Goal: Task Accomplishment & Management: Complete application form

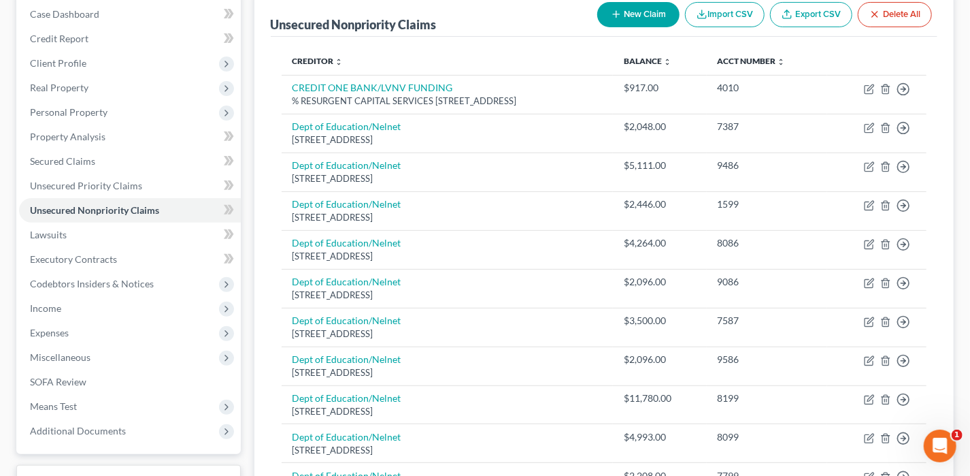
scroll to position [68, 0]
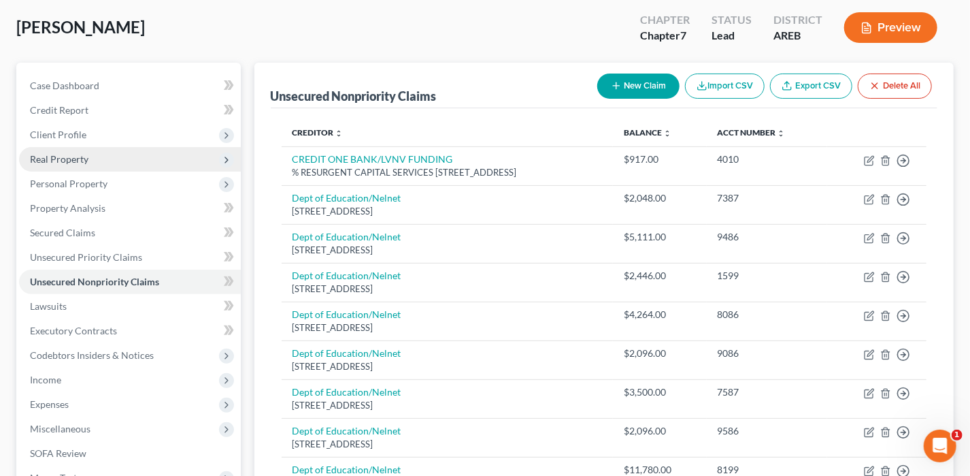
click at [51, 153] on span "Real Property" at bounding box center [59, 159] width 59 height 12
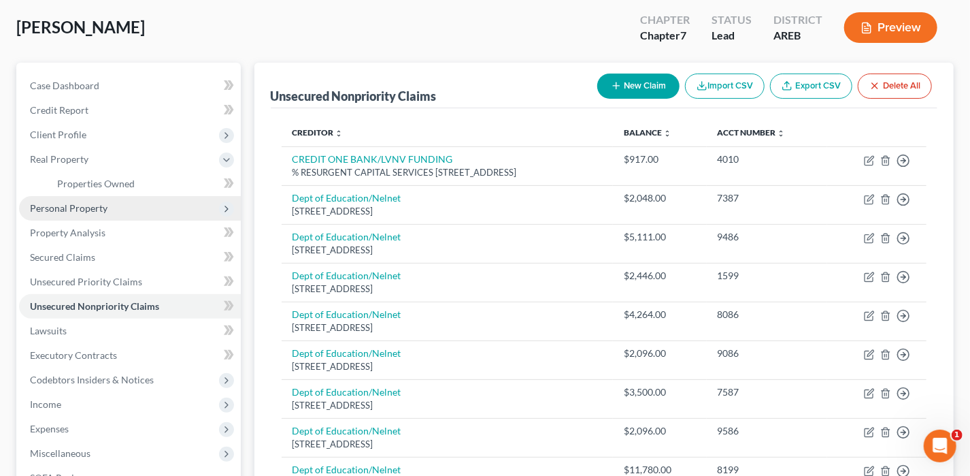
click at [84, 202] on span "Personal Property" at bounding box center [69, 208] width 78 height 12
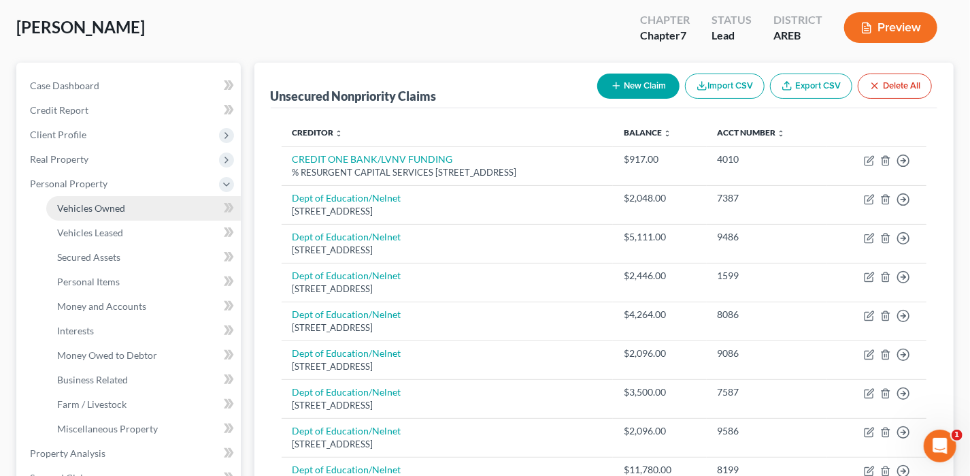
click at [82, 206] on span "Vehicles Owned" at bounding box center [91, 208] width 68 height 12
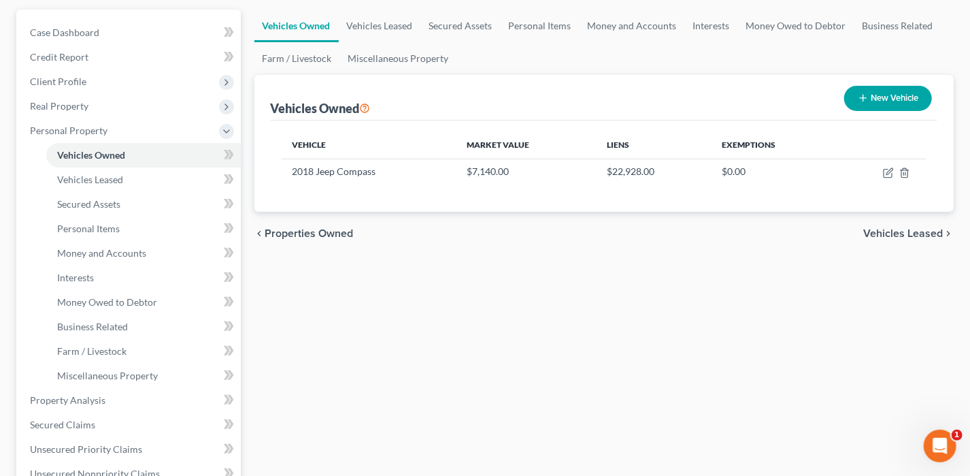
scroll to position [136, 0]
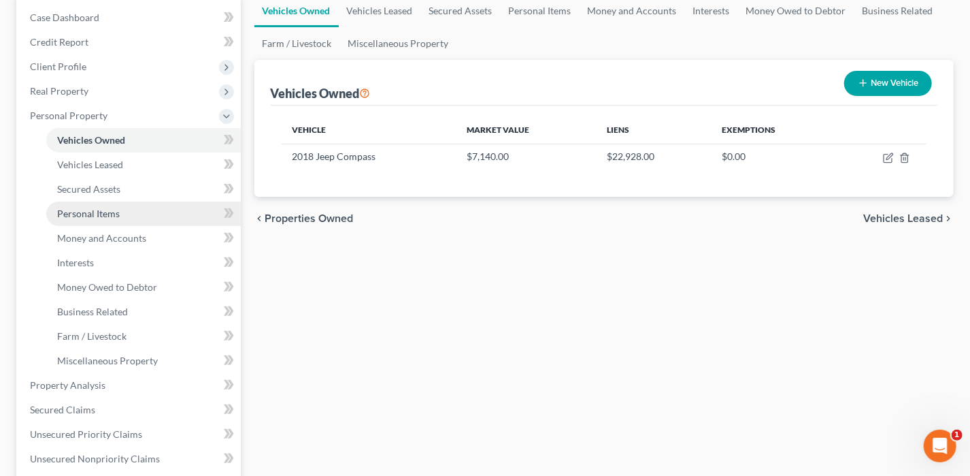
click at [103, 215] on span "Personal Items" at bounding box center [88, 214] width 63 height 12
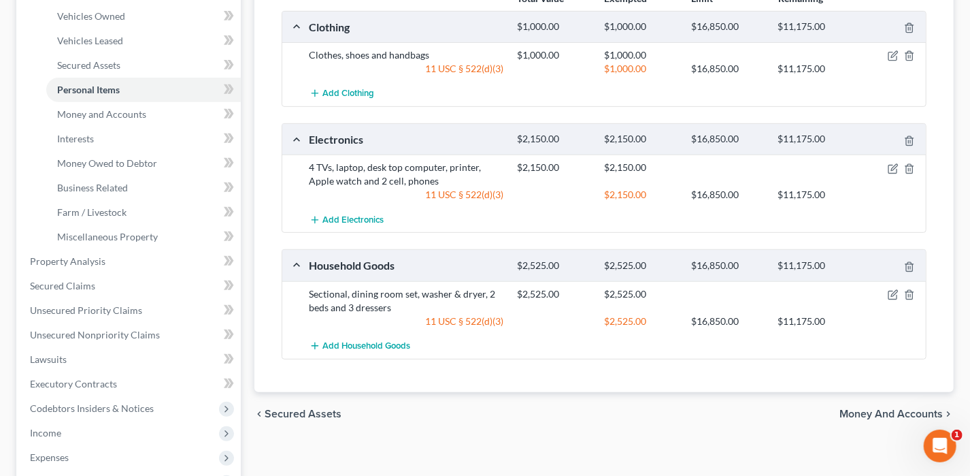
scroll to position [272, 0]
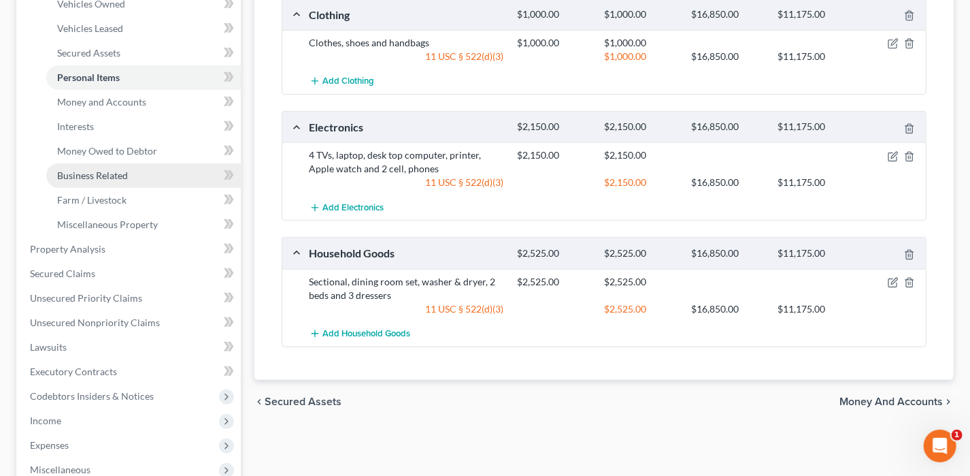
click at [89, 172] on span "Business Related" at bounding box center [92, 175] width 71 height 12
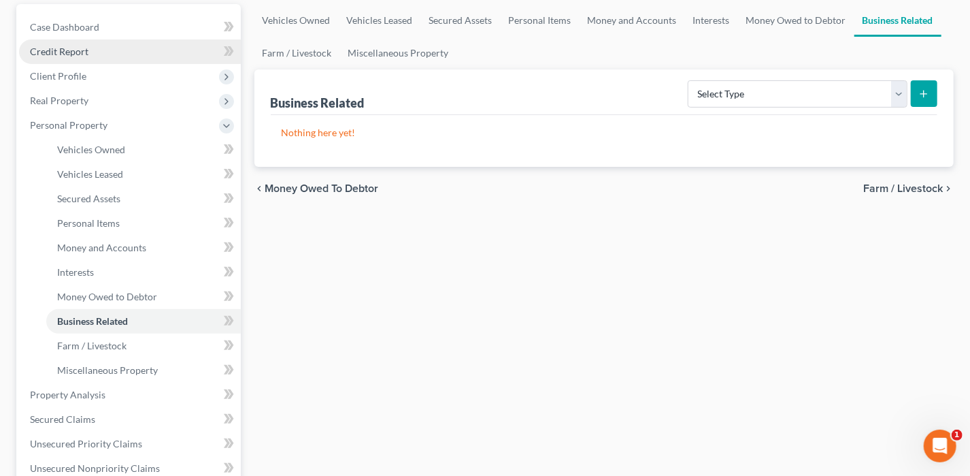
scroll to position [136, 0]
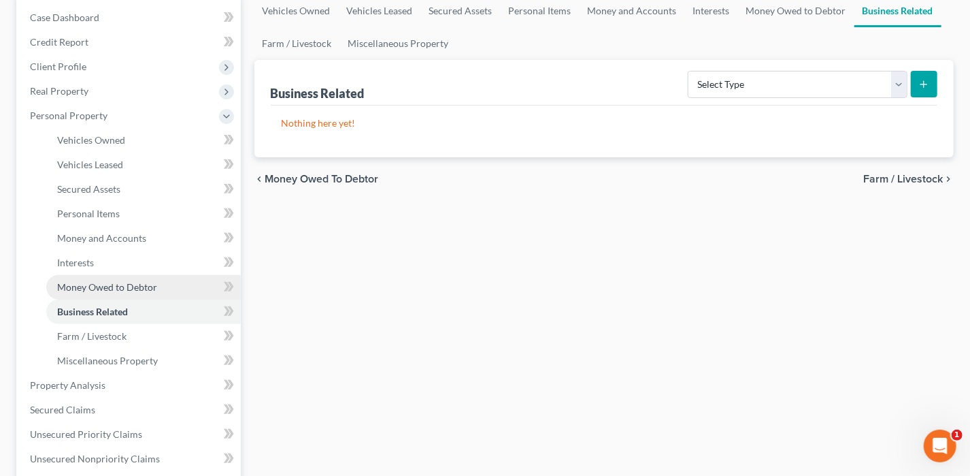
click at [69, 286] on span "Money Owed to Debtor" at bounding box center [107, 287] width 100 height 12
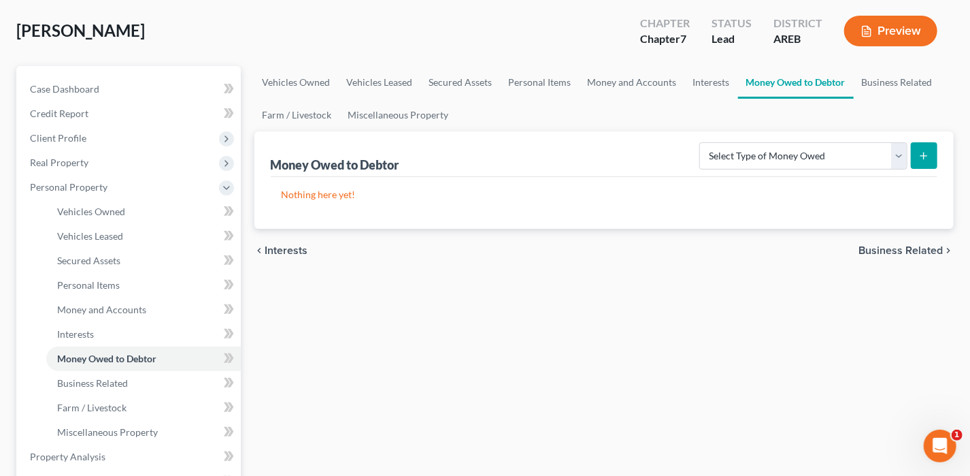
scroll to position [136, 0]
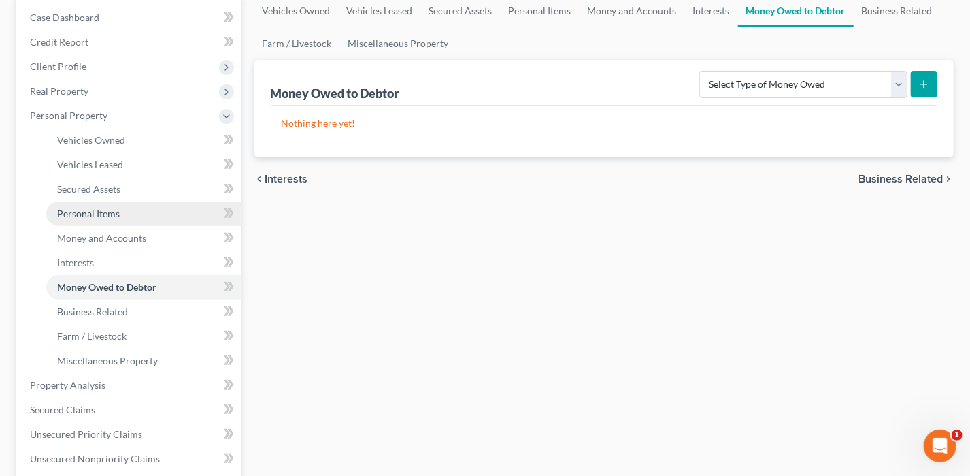
click at [93, 218] on link "Personal Items" at bounding box center [143, 213] width 195 height 24
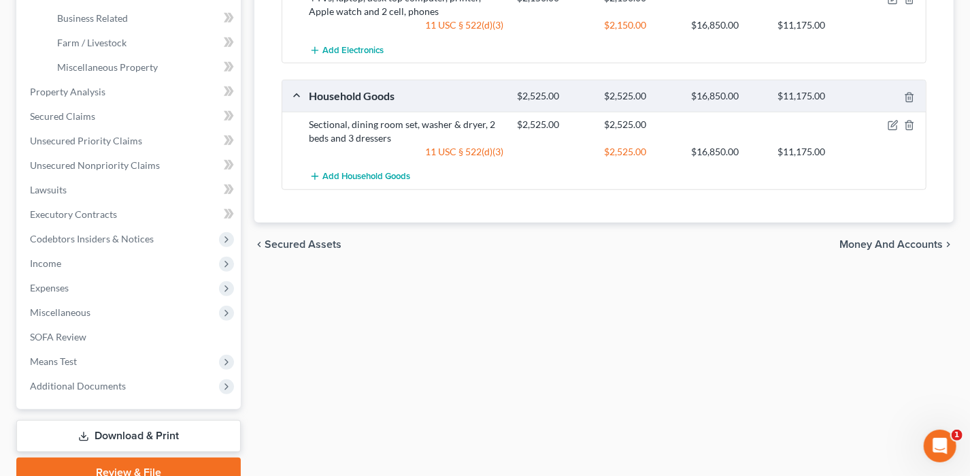
scroll to position [408, 0]
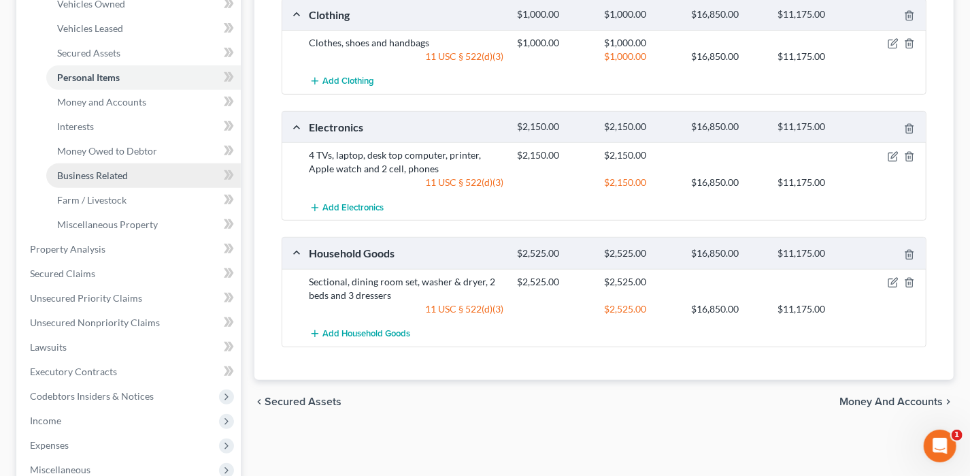
click at [118, 176] on span "Business Related" at bounding box center [92, 175] width 71 height 12
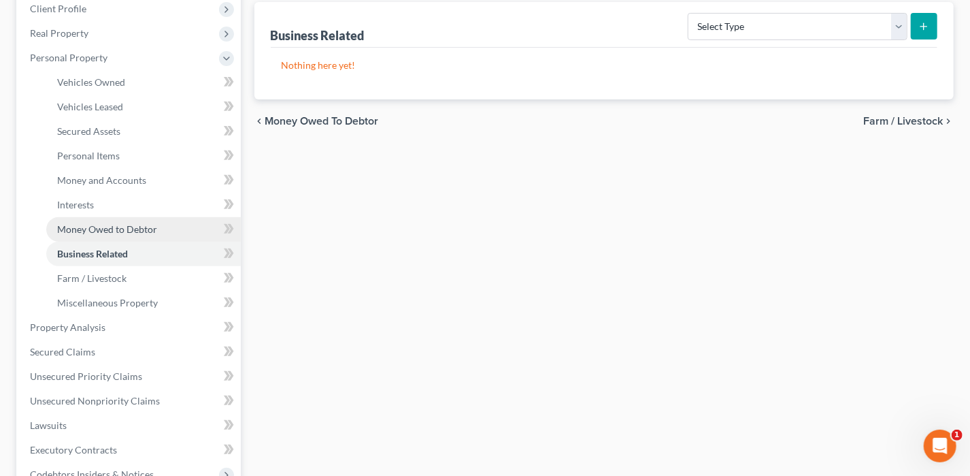
scroll to position [272, 0]
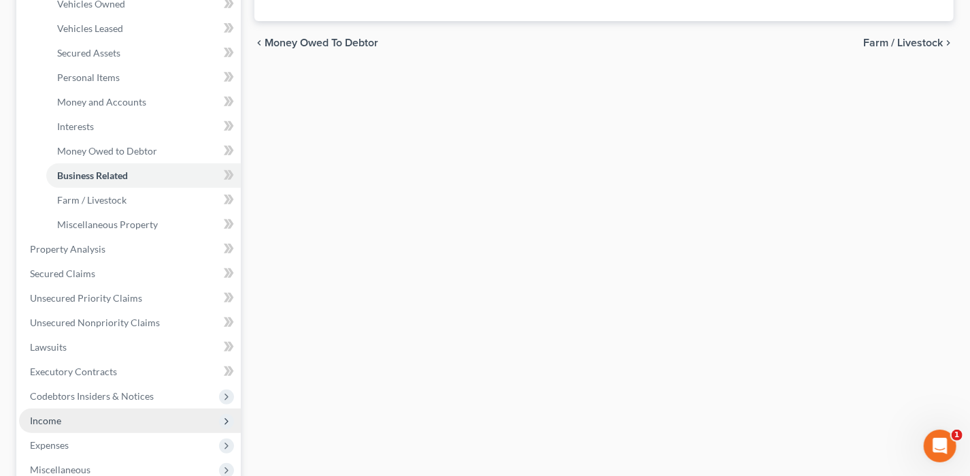
click at [53, 414] on span "Income" at bounding box center [45, 420] width 31 height 12
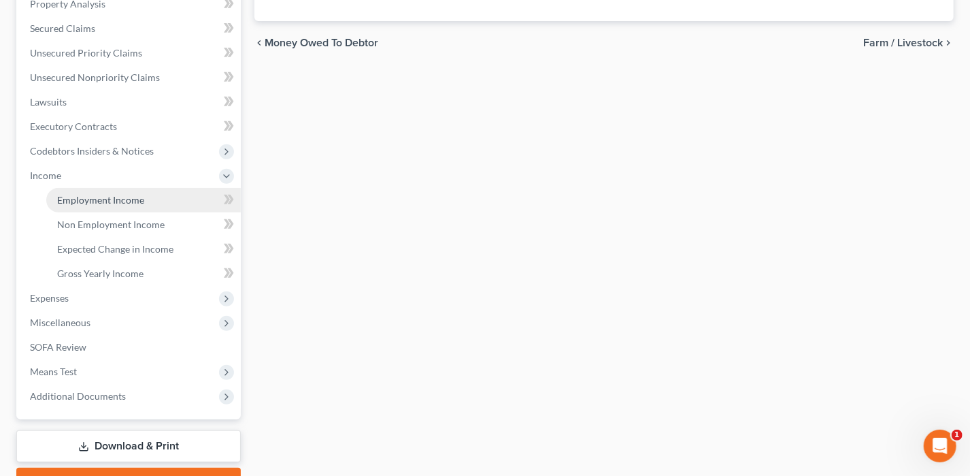
click at [113, 203] on span "Employment Income" at bounding box center [100, 200] width 87 height 12
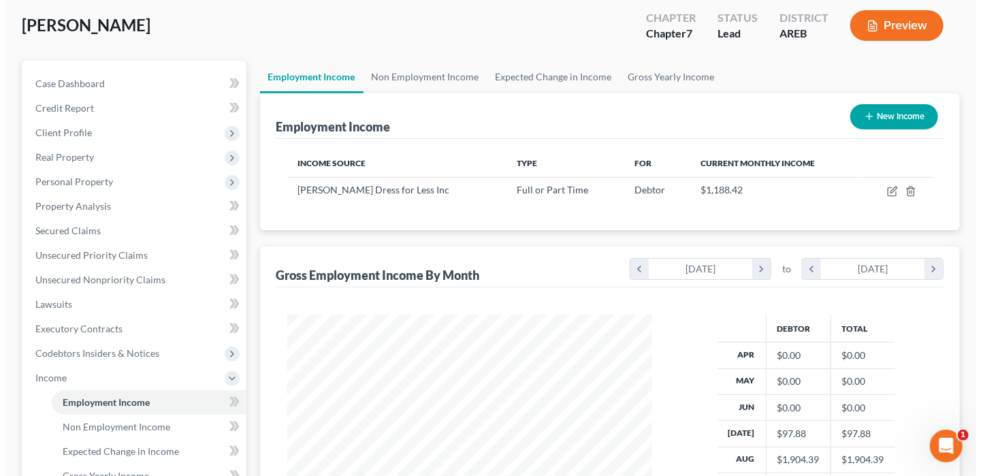
scroll to position [68, 0]
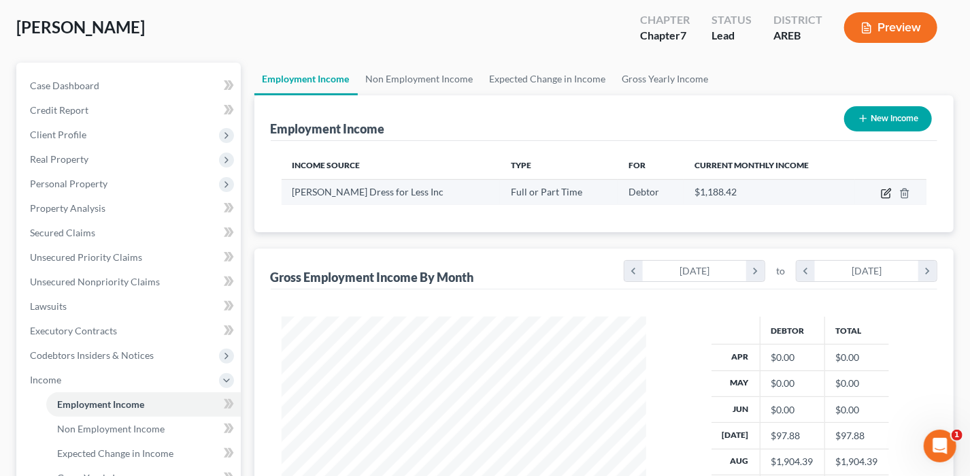
click at [886, 189] on icon "button" at bounding box center [886, 193] width 11 height 11
select select "0"
select select "4"
select select "2"
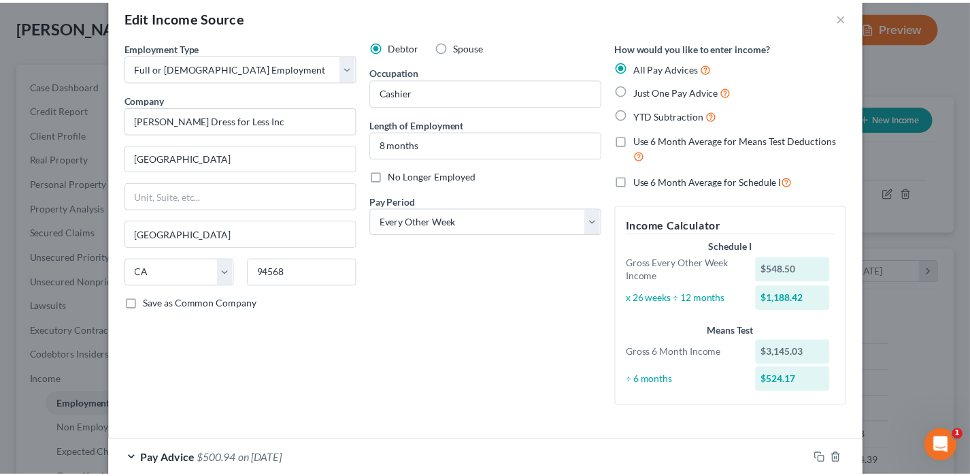
scroll to position [0, 0]
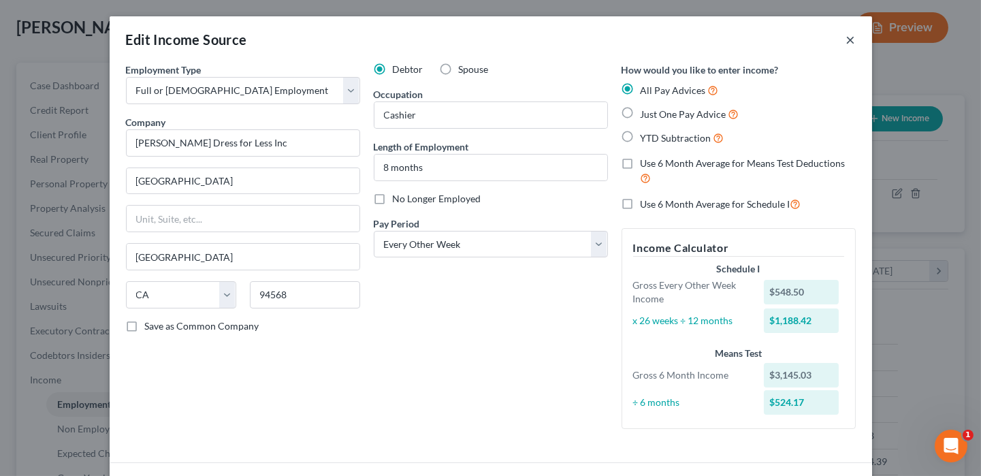
click at [847, 44] on button "×" at bounding box center [851, 39] width 10 height 16
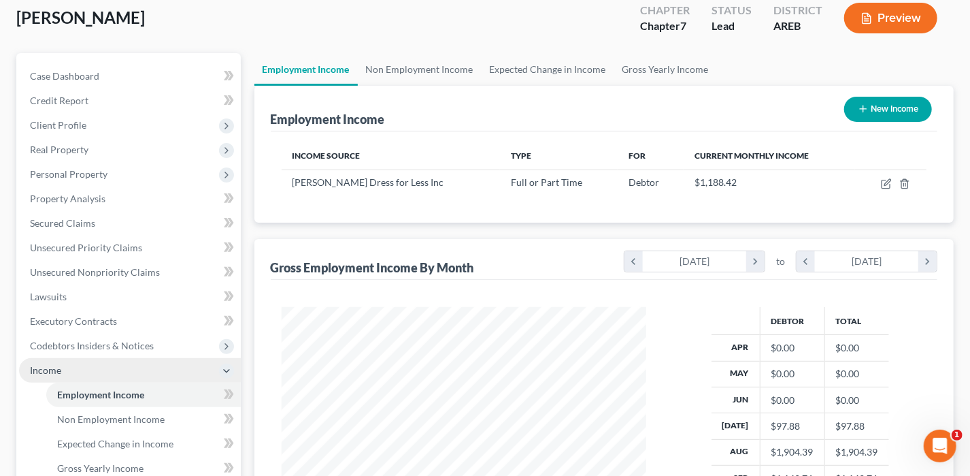
scroll to position [71, 0]
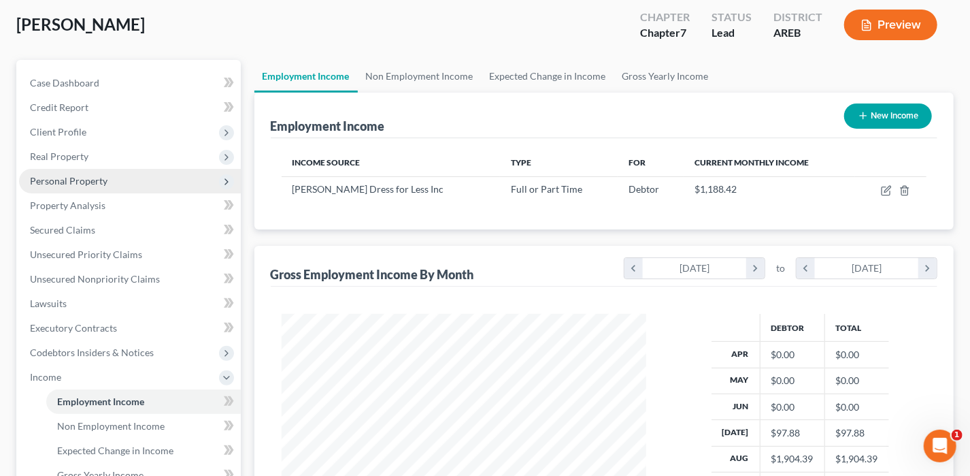
click at [67, 181] on span "Personal Property" at bounding box center [69, 181] width 78 height 12
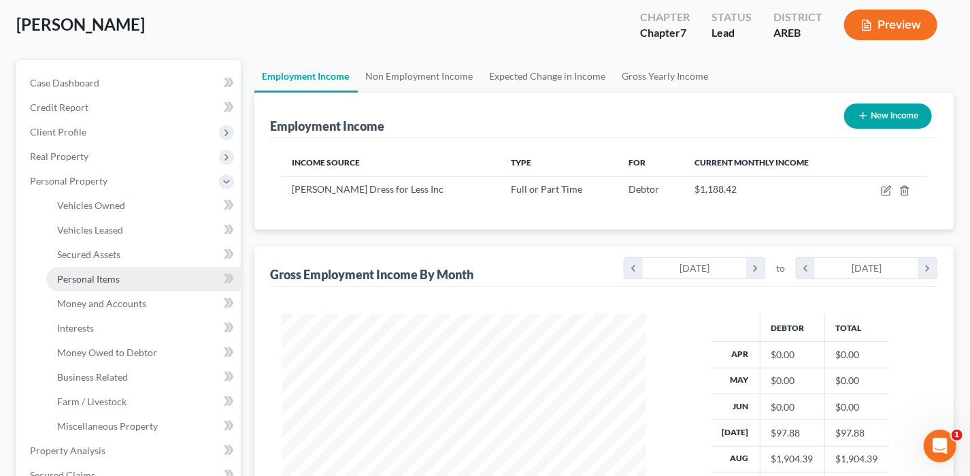
click at [101, 275] on span "Personal Items" at bounding box center [88, 279] width 63 height 12
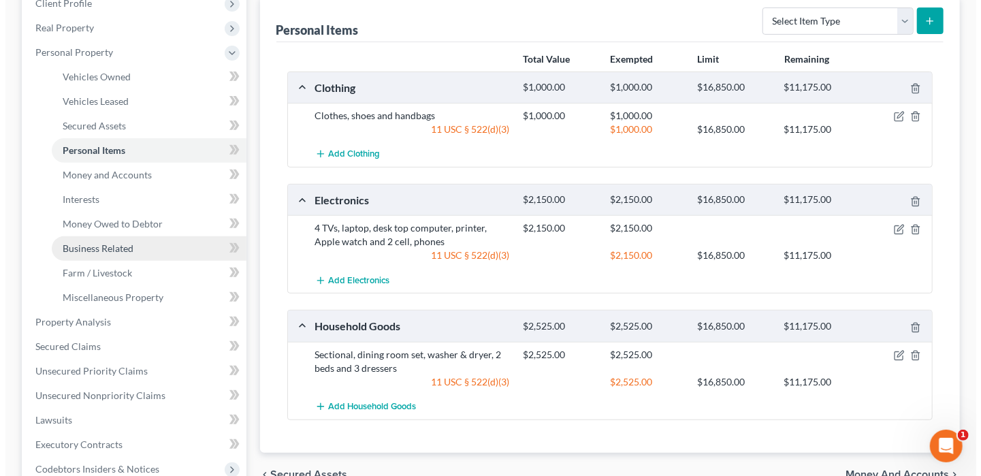
scroll to position [204, 0]
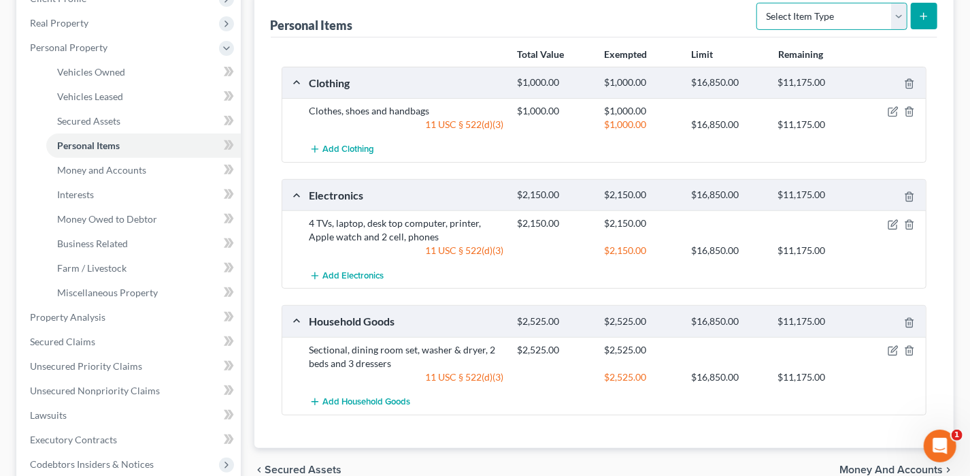
click at [862, 16] on select "Select Item Type Clothing Collectibles Of Value Electronics Firearms Household …" at bounding box center [832, 16] width 151 height 27
select select "other"
click at [759, 3] on select "Select Item Type Clothing Collectibles Of Value Electronics Firearms Household …" at bounding box center [832, 16] width 151 height 27
click at [928, 16] on icon "submit" at bounding box center [924, 16] width 11 height 11
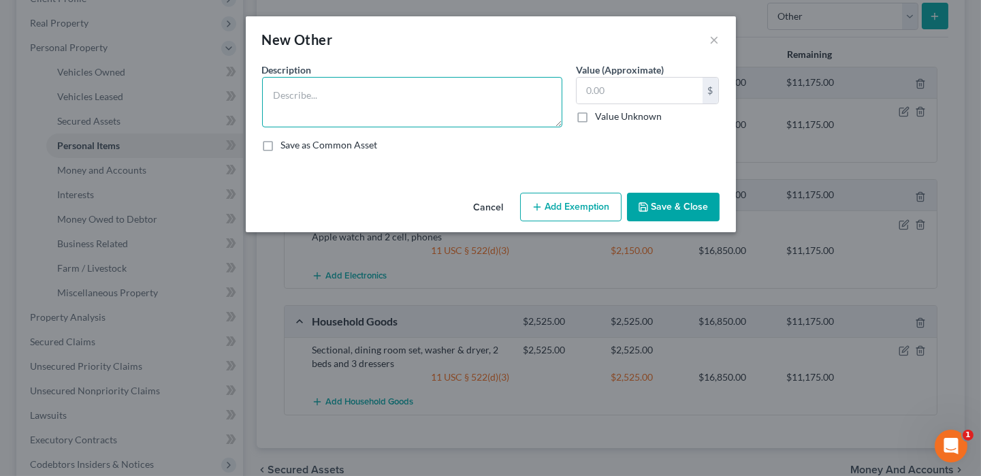
click at [454, 110] on textarea at bounding box center [412, 102] width 300 height 50
type textarea "Hair stylist chair"
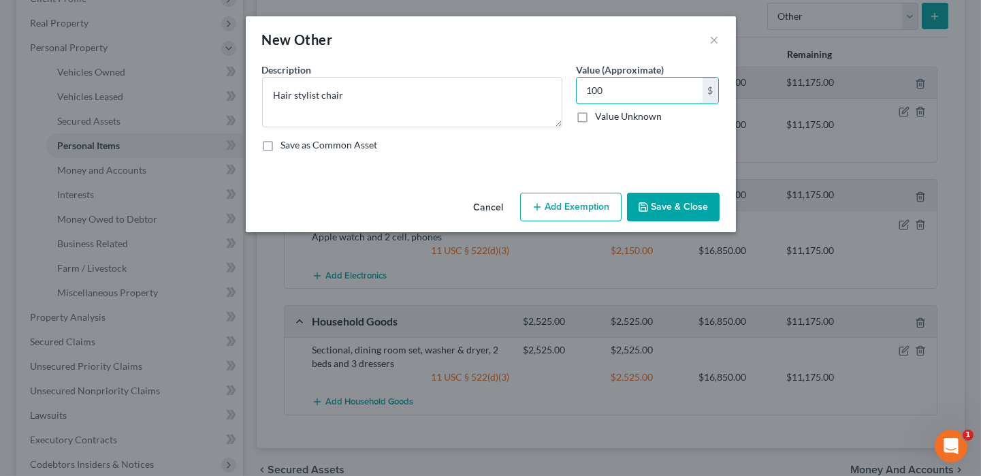
type input "100"
click at [607, 206] on button "Add Exemption" at bounding box center [570, 207] width 101 height 29
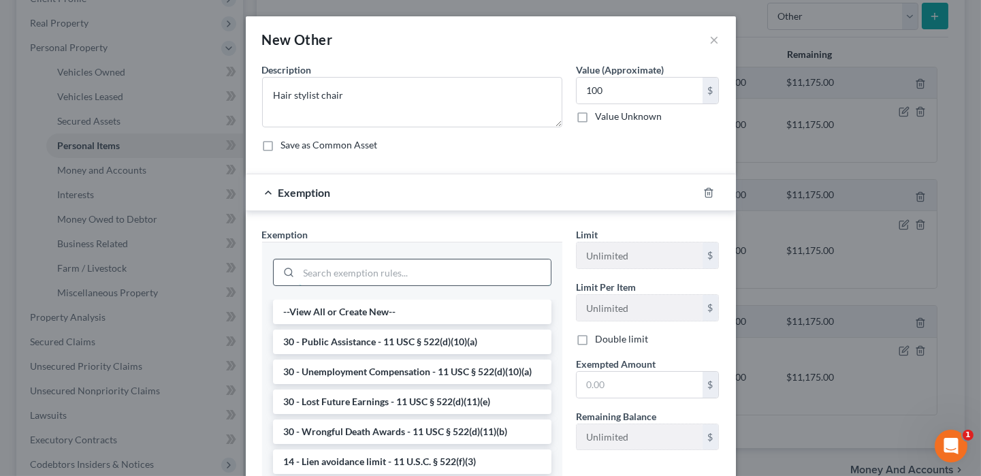
click at [372, 266] on input "search" at bounding box center [425, 272] width 252 height 26
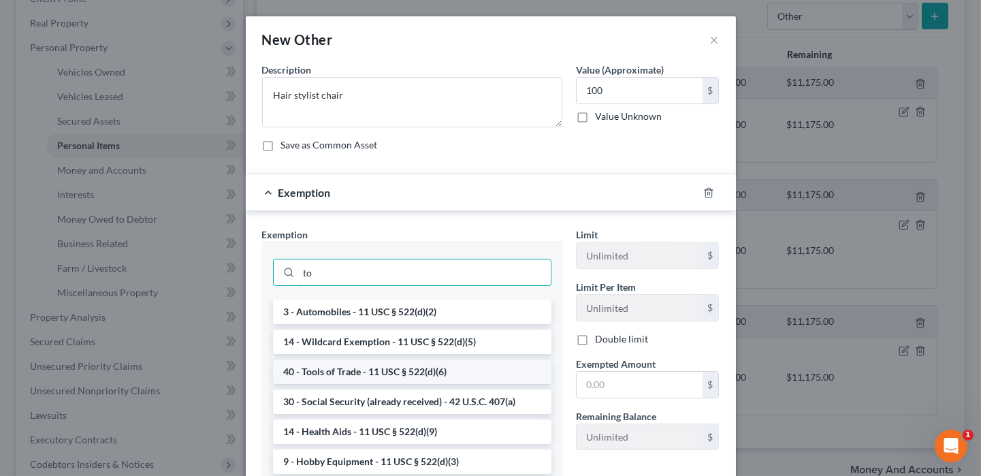
type input "to"
click at [373, 372] on li "40 - Tools of Trade - 11 USC § 522(d)(6)" at bounding box center [412, 371] width 278 height 24
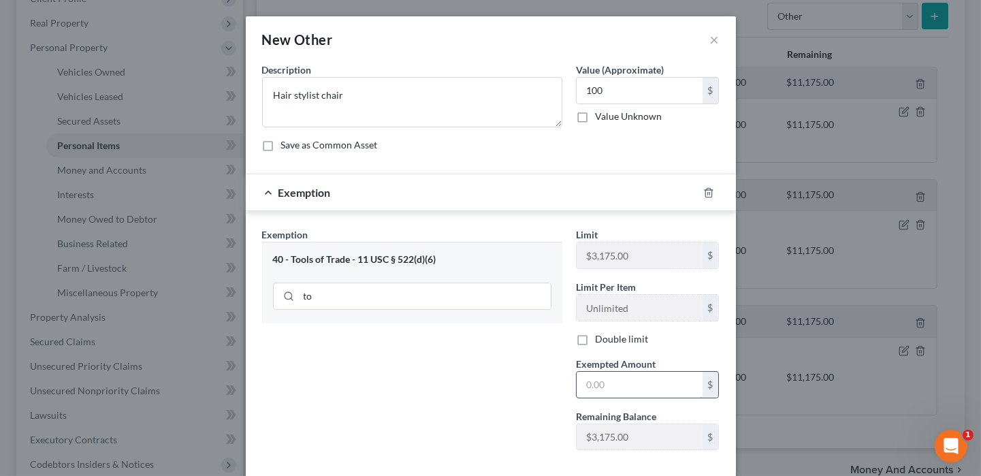
click at [627, 386] on input "text" at bounding box center [639, 385] width 126 height 26
type input "100"
click at [329, 384] on div "Exemption Set must be selected for CA. Exemption * 40 - Tools of Trade - 11 USC…" at bounding box center [412, 343] width 314 height 233
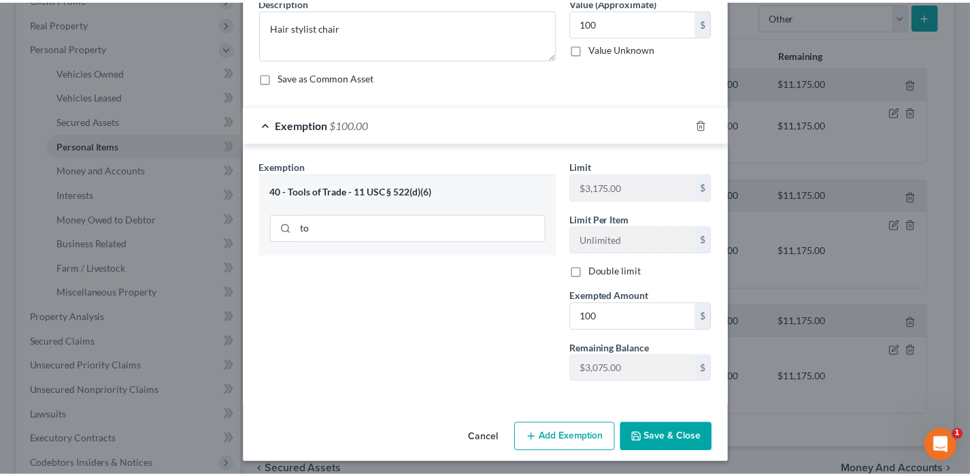
scroll to position [69, 0]
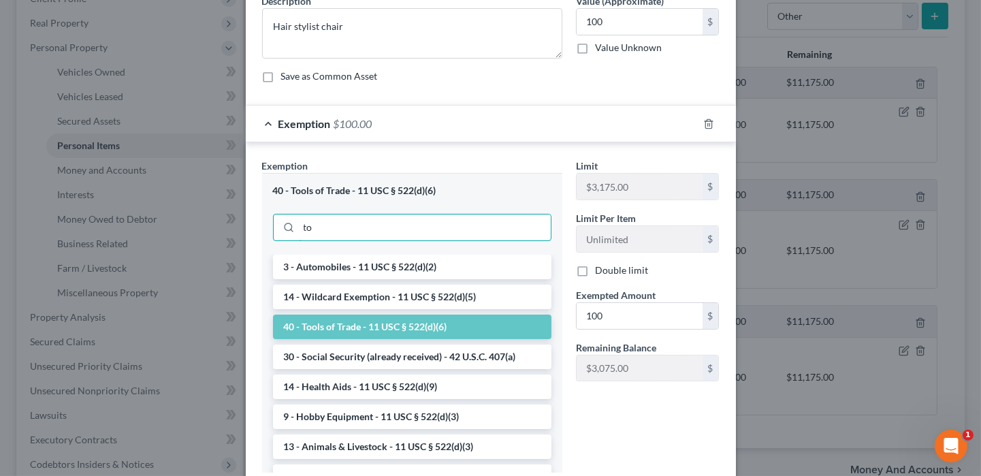
drag, startPoint x: 359, startPoint y: 223, endPoint x: 249, endPoint y: 246, distance: 112.0
click at [255, 246] on div "Exemption Set must be selected for CA. Exemption * 40 - Tools of Trade - 11 USC…" at bounding box center [412, 321] width 314 height 324
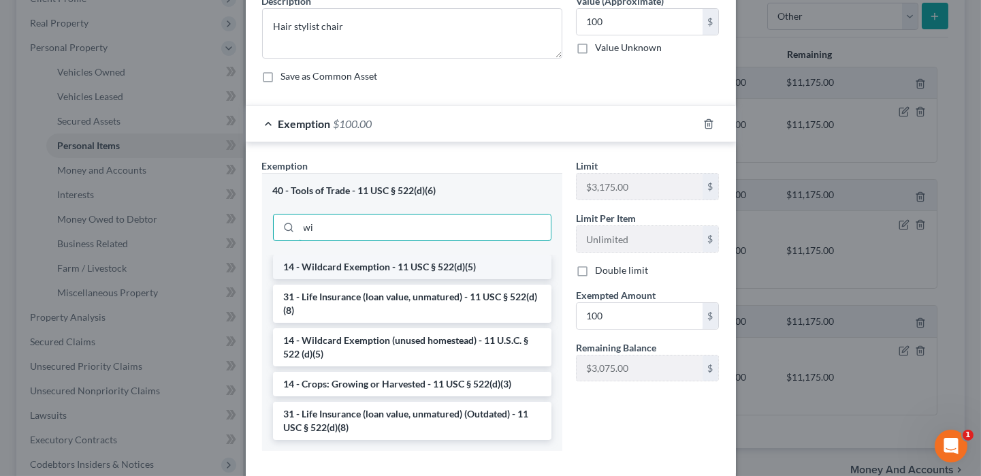
type input "wi"
click at [330, 260] on li "14 - Wildcard Exemption - 11 USC § 522(d)(5)" at bounding box center [412, 267] width 278 height 24
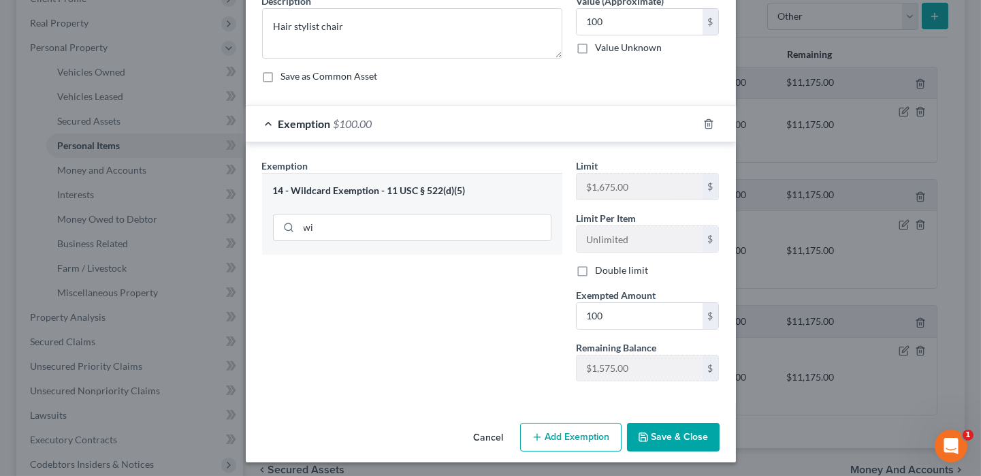
click at [642, 435] on icon "button" at bounding box center [643, 437] width 8 height 8
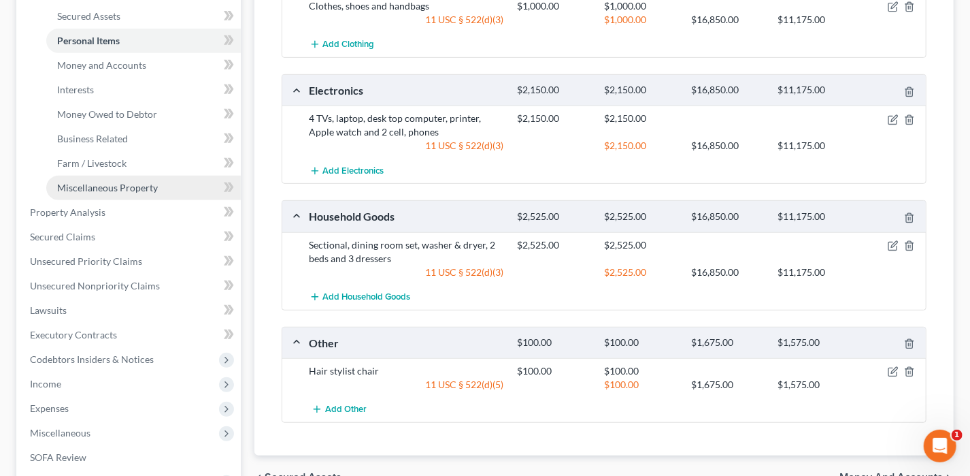
scroll to position [286, 0]
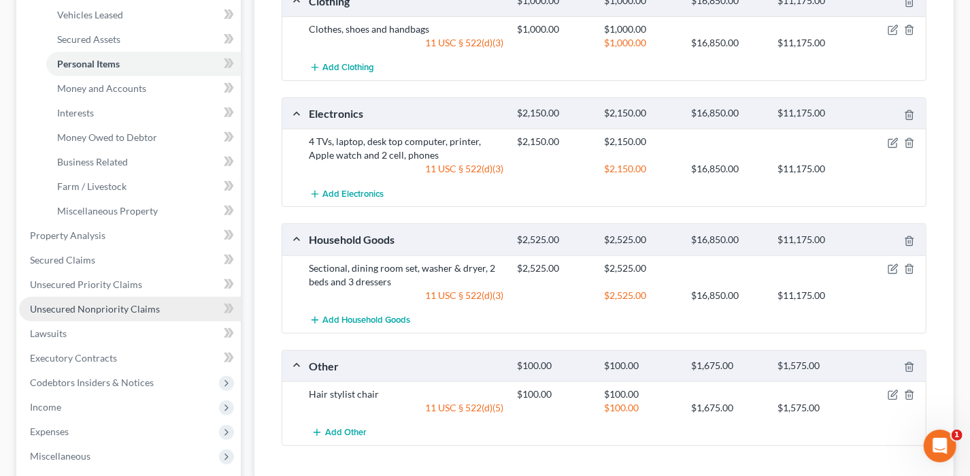
click at [61, 305] on span "Unsecured Nonpriority Claims" at bounding box center [95, 309] width 130 height 12
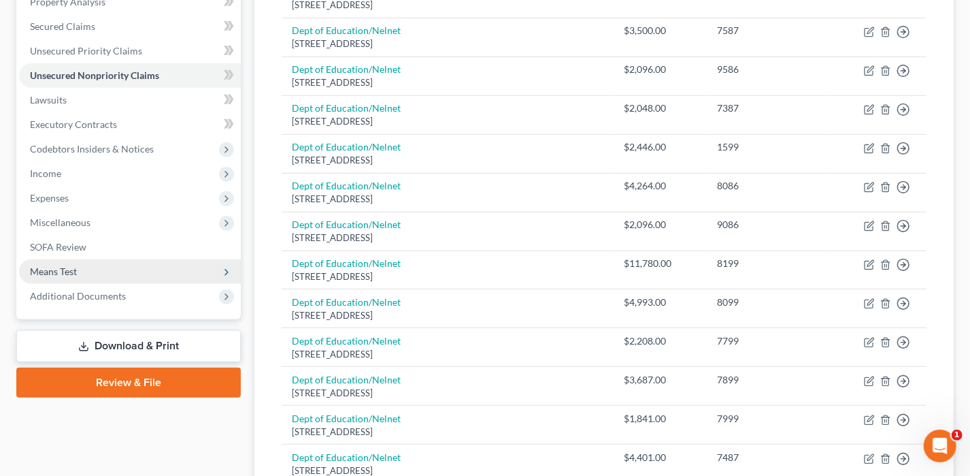
scroll to position [408, 0]
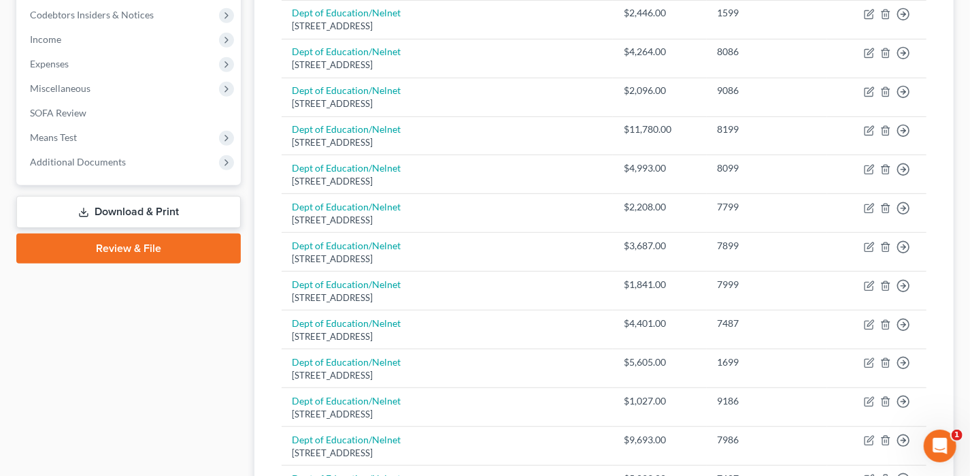
click at [161, 215] on link "Download & Print" at bounding box center [128, 212] width 225 height 32
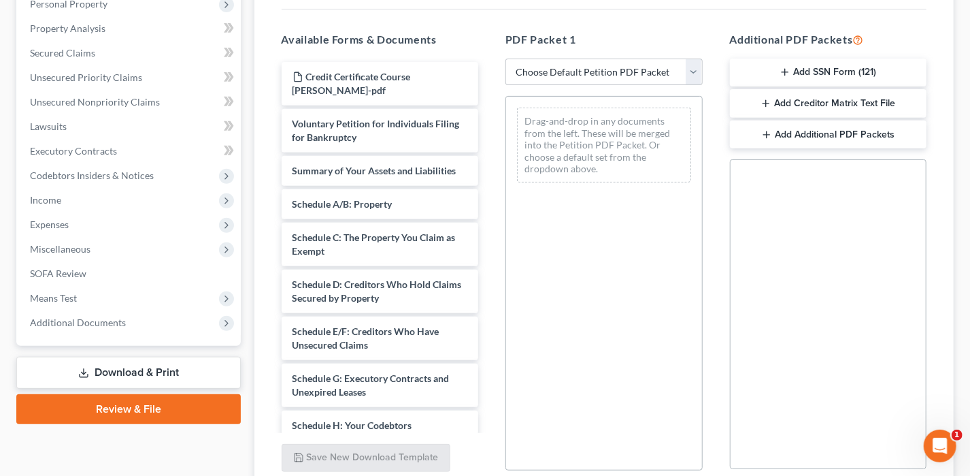
scroll to position [136, 0]
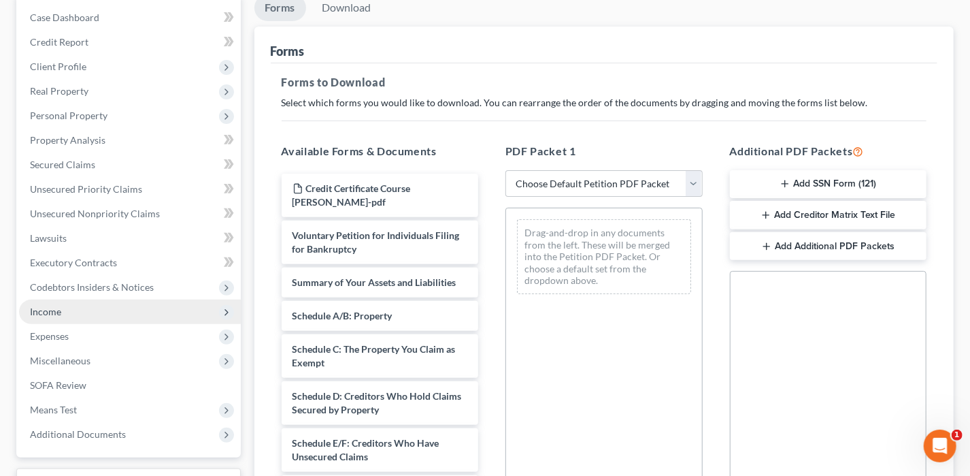
click at [63, 310] on span "Income" at bounding box center [130, 311] width 222 height 24
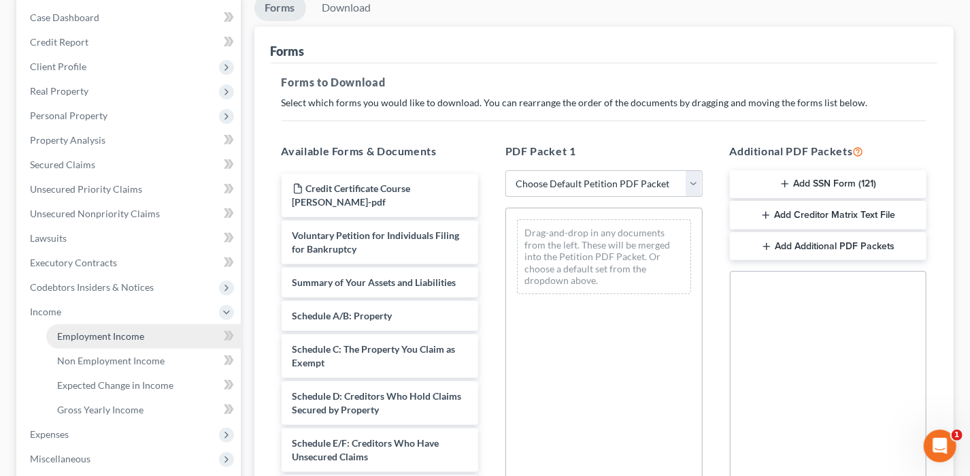
click at [80, 339] on span "Employment Income" at bounding box center [100, 336] width 87 height 12
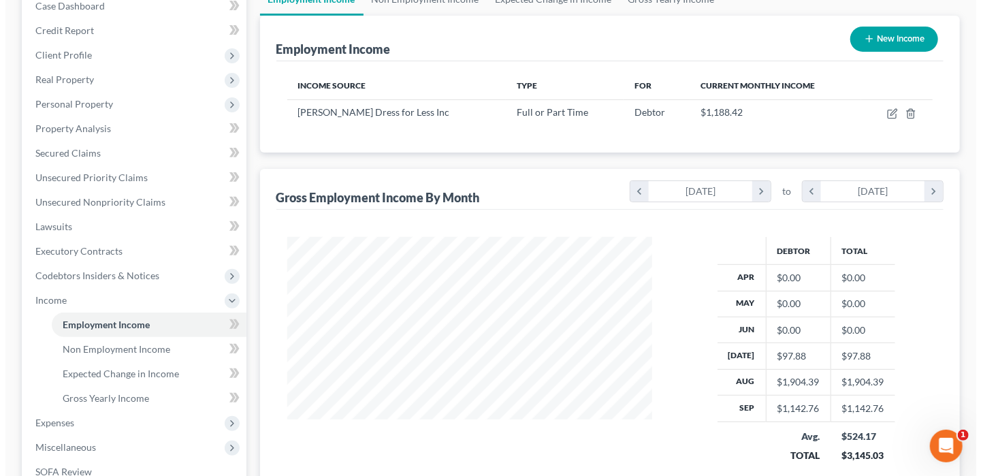
scroll to position [68, 0]
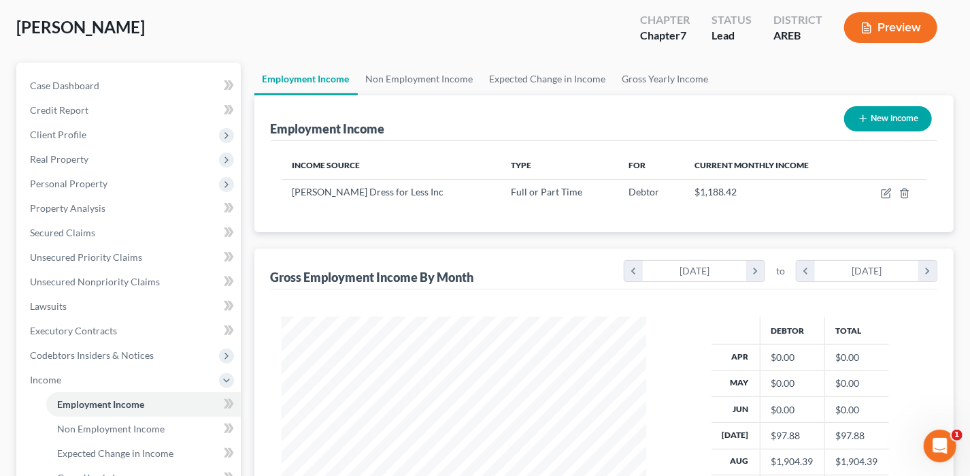
click at [870, 18] on button "Preview" at bounding box center [890, 27] width 93 height 31
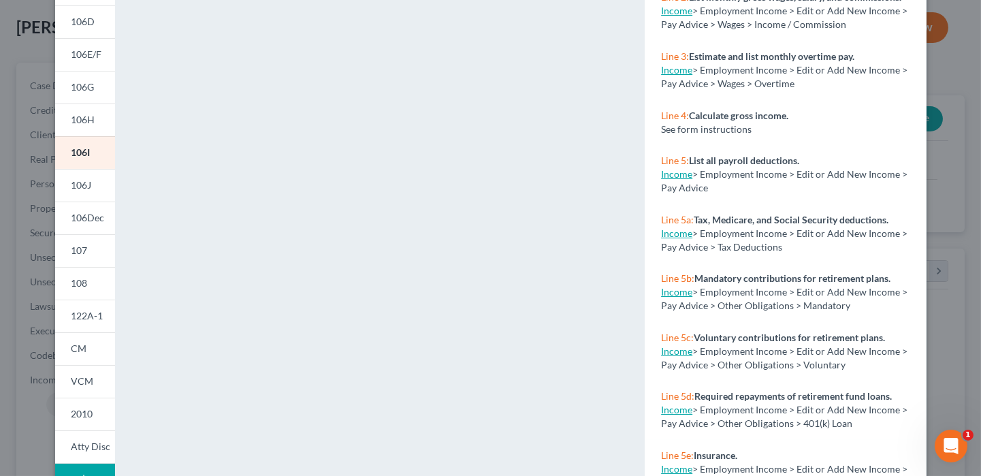
scroll to position [291, 0]
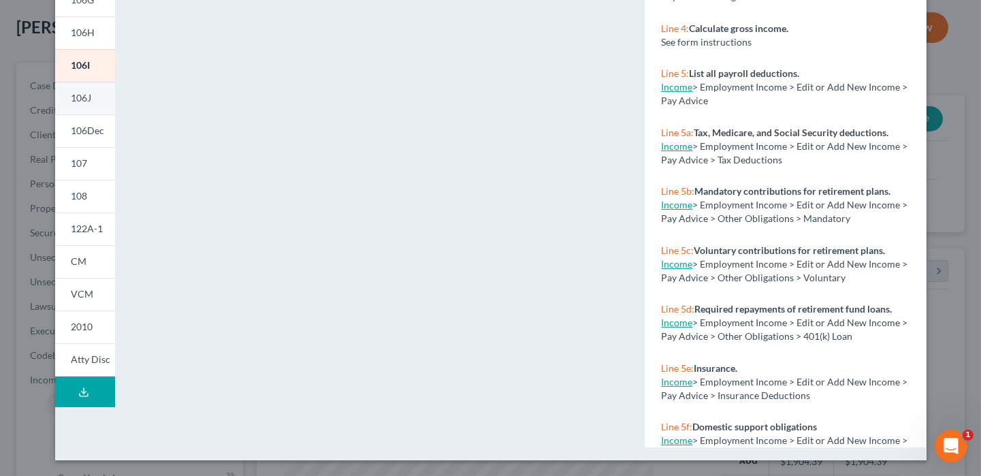
click at [71, 100] on span "106J" at bounding box center [81, 98] width 20 height 12
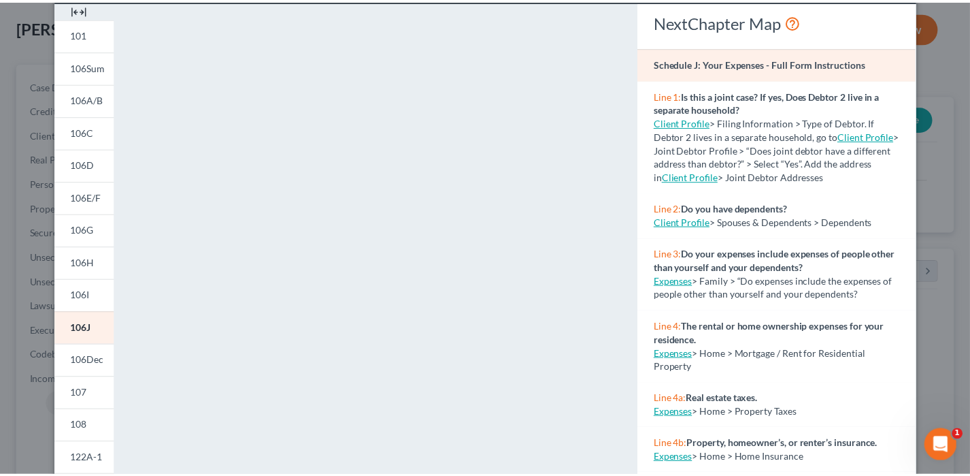
scroll to position [0, 0]
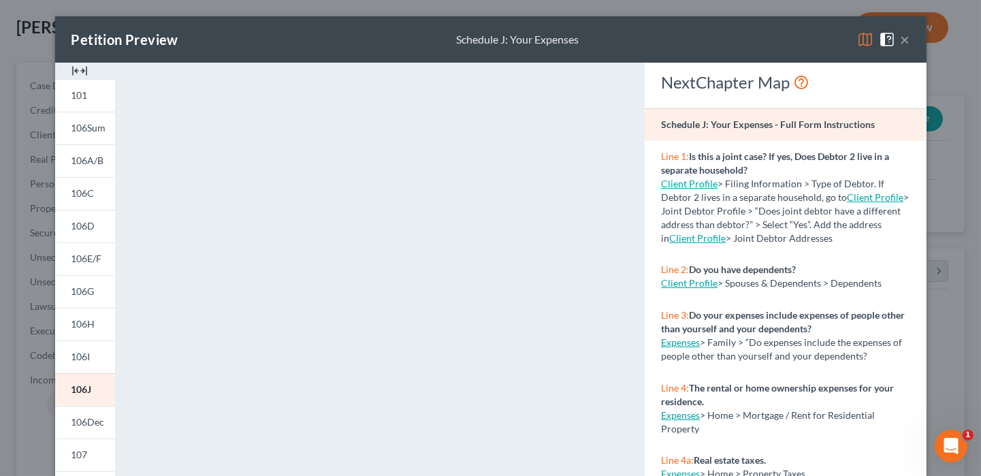
click at [905, 39] on div "Petition Preview Schedule J: Your Expenses ×" at bounding box center [490, 39] width 871 height 46
click at [900, 39] on button "×" at bounding box center [905, 39] width 10 height 16
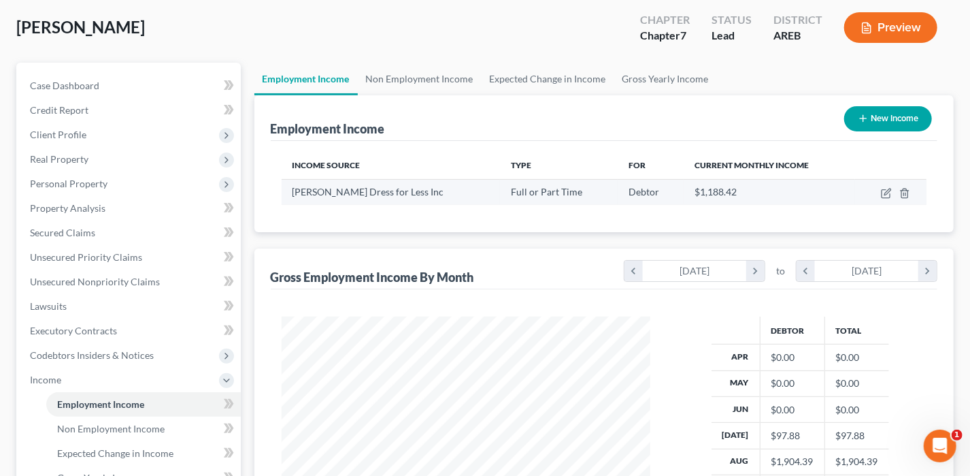
scroll to position [680248, 680098]
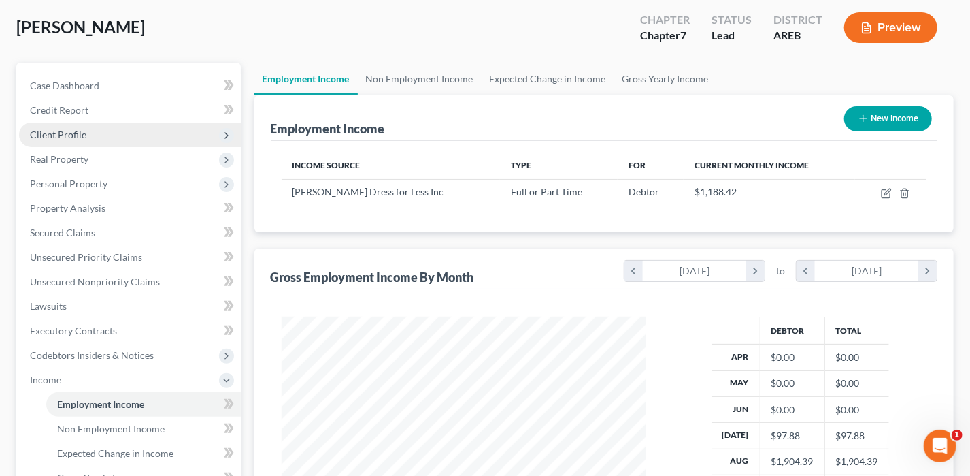
click at [65, 131] on span "Client Profile" at bounding box center [58, 135] width 56 height 12
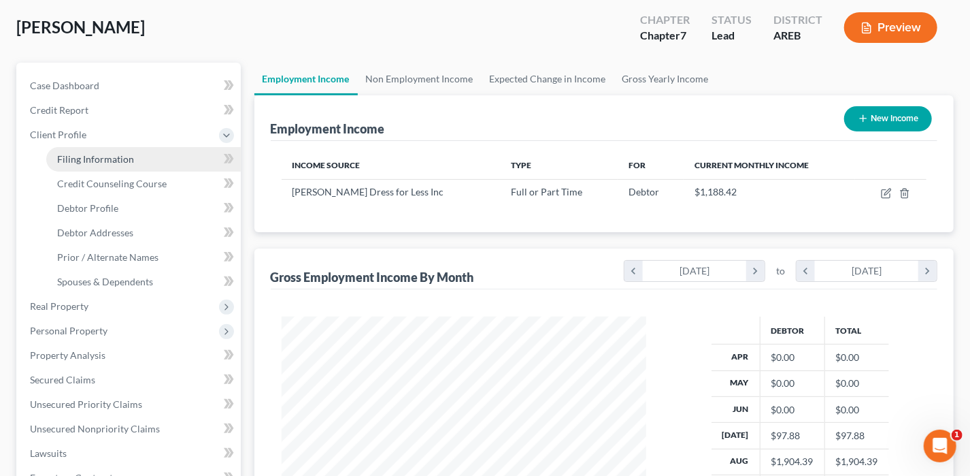
click at [91, 163] on span "Filing Information" at bounding box center [95, 159] width 77 height 12
select select "1"
select select "0"
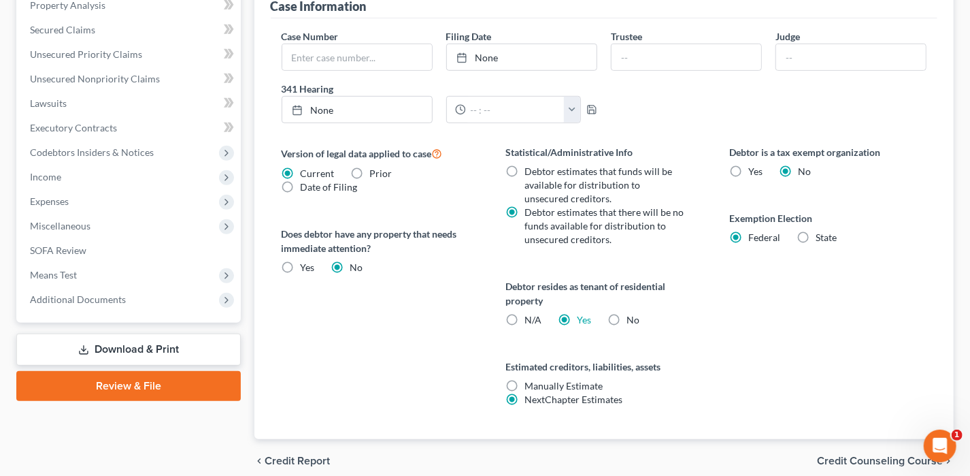
scroll to position [474, 0]
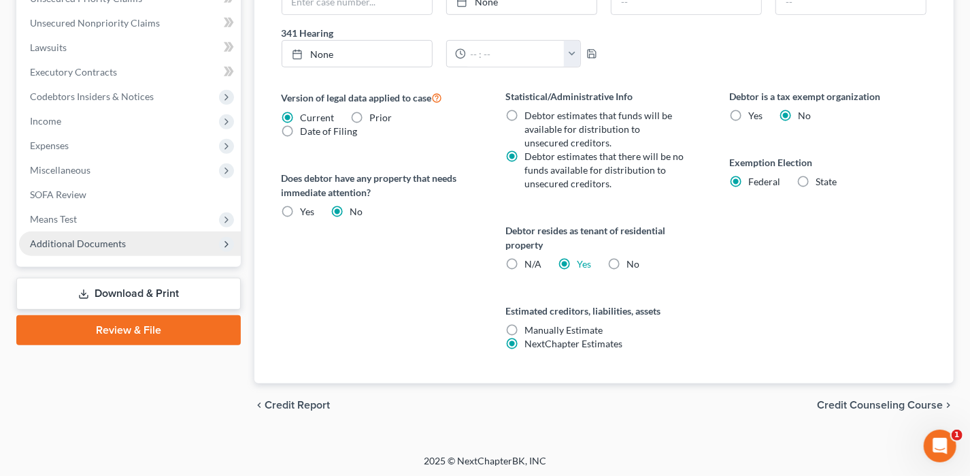
click at [110, 245] on span "Additional Documents" at bounding box center [78, 243] width 96 height 12
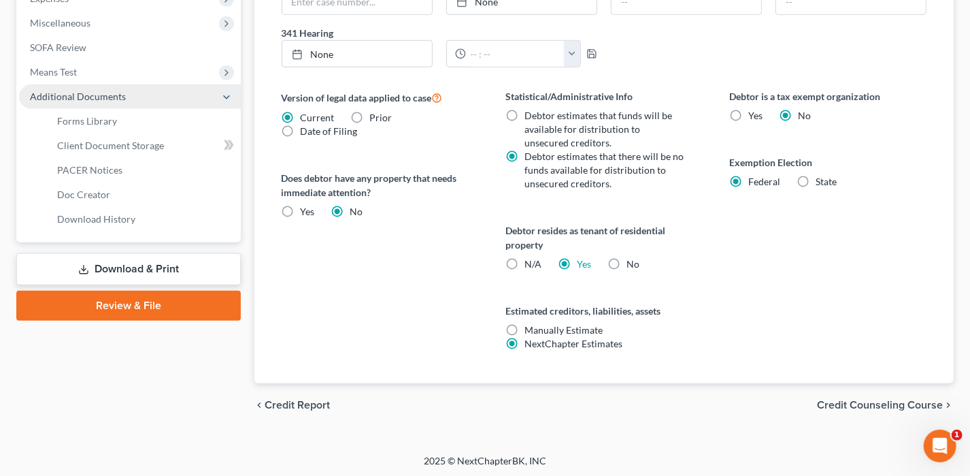
scroll to position [327, 0]
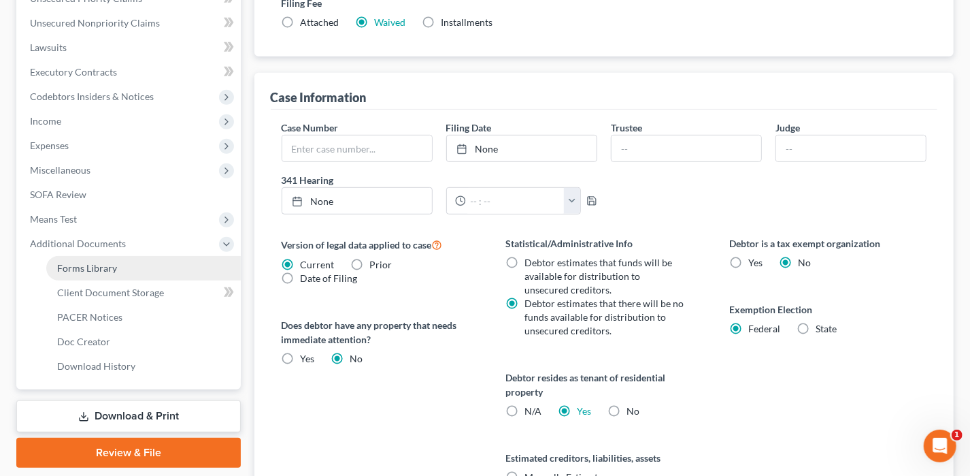
click at [124, 274] on link "Forms Library" at bounding box center [143, 268] width 195 height 24
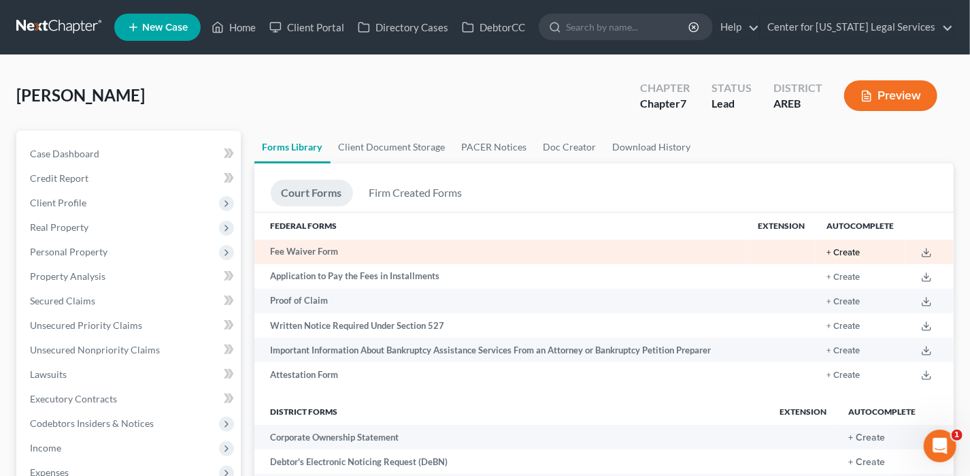
click at [859, 252] on button "+ Create" at bounding box center [843, 252] width 33 height 9
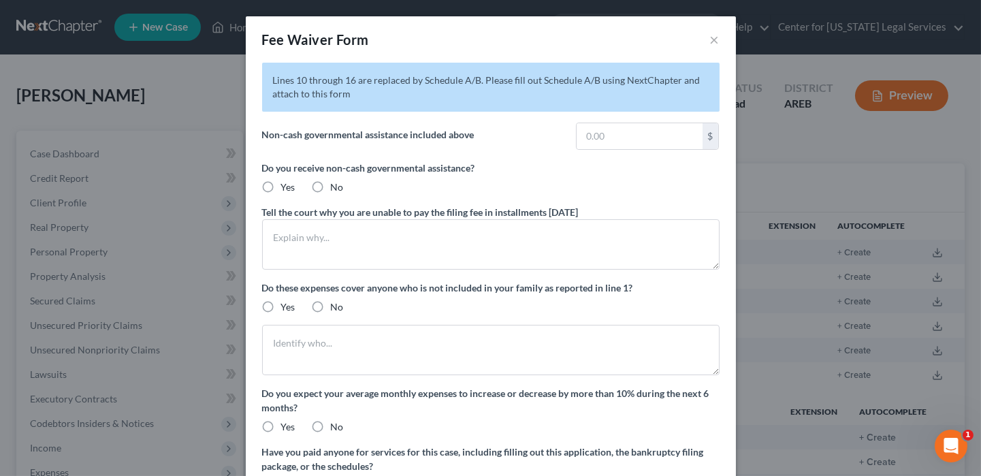
click at [331, 187] on label "No" at bounding box center [337, 187] width 13 height 14
click at [336, 187] on input "No" at bounding box center [340, 184] width 9 height 9
radio input "true"
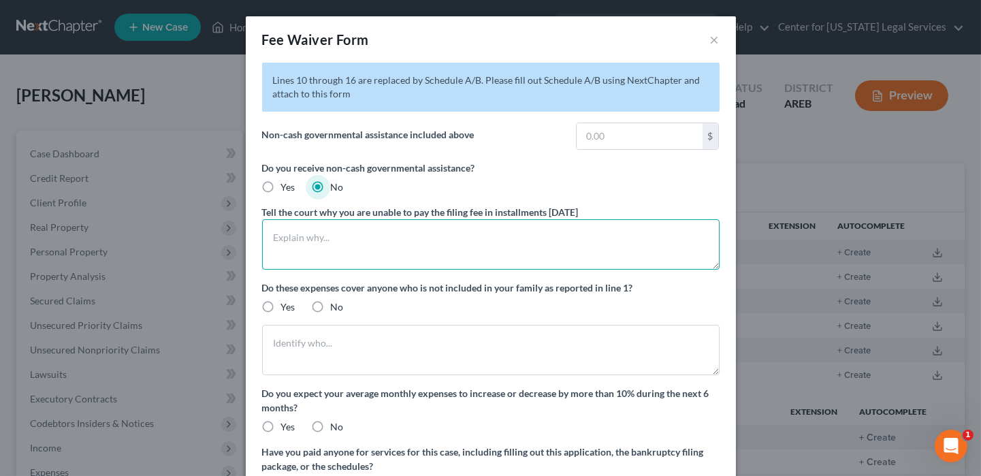
click at [316, 233] on textarea at bounding box center [490, 244] width 457 height 50
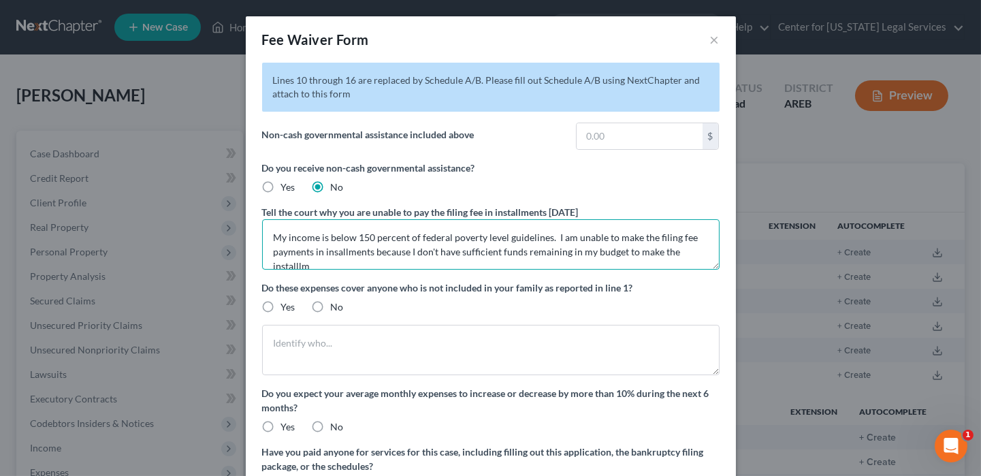
scroll to position [2, 0]
type textarea "My income is below 150 percent of federal poverty level guidelines. I am unable…"
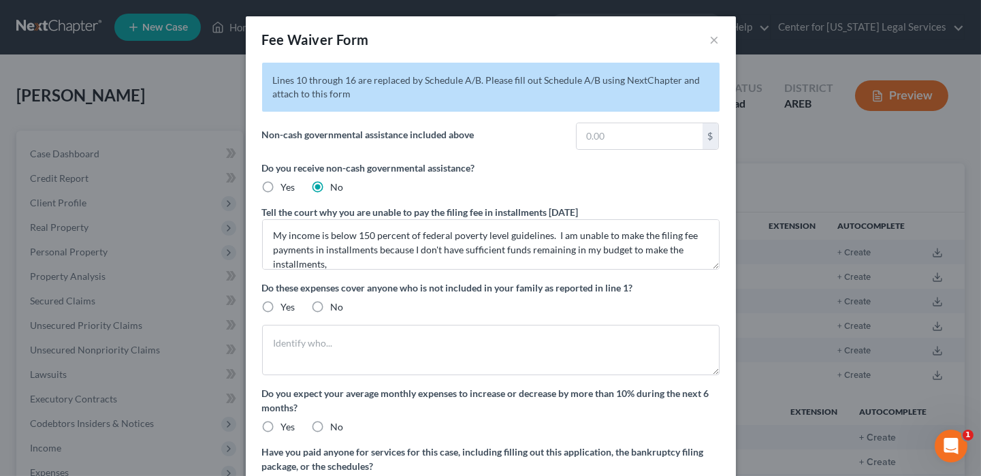
click at [331, 307] on label "No" at bounding box center [337, 307] width 13 height 14
click at [336, 307] on input "No" at bounding box center [340, 304] width 9 height 9
radio input "true"
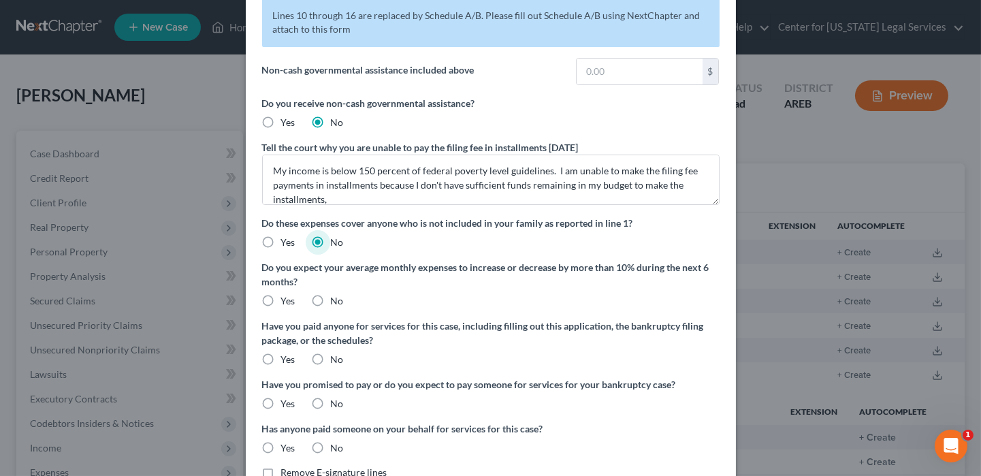
scroll to position [152, 0]
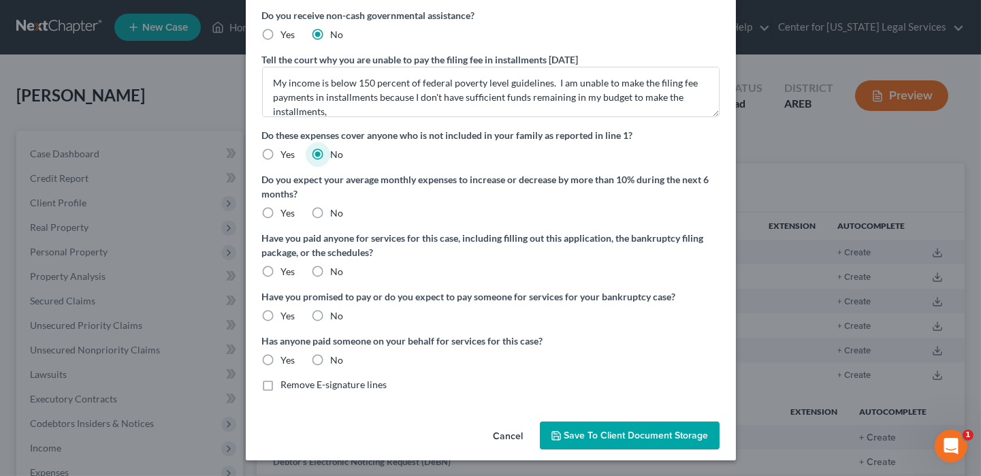
click at [331, 213] on label "No" at bounding box center [337, 213] width 13 height 14
click at [336, 213] on input "No" at bounding box center [340, 210] width 9 height 9
radio input "true"
click at [331, 267] on label "No" at bounding box center [337, 272] width 13 height 14
click at [336, 267] on input "No" at bounding box center [340, 269] width 9 height 9
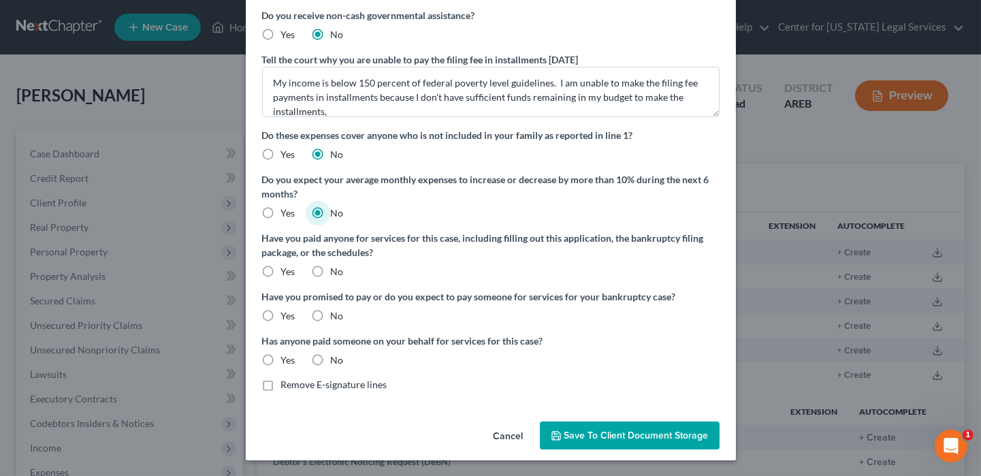
radio input "true"
click at [331, 315] on label "No" at bounding box center [337, 316] width 13 height 14
click at [336, 315] on input "No" at bounding box center [340, 313] width 9 height 9
radio input "true"
click at [331, 354] on label "No" at bounding box center [337, 360] width 13 height 14
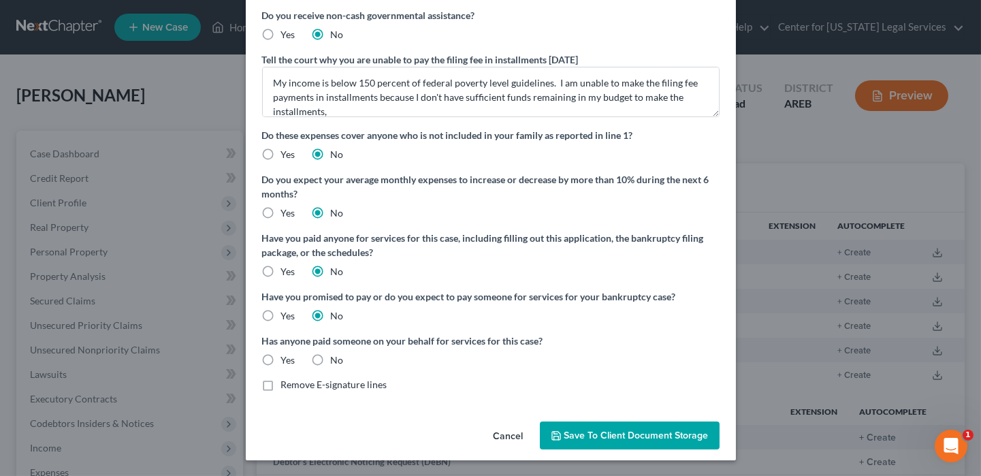
click at [336, 354] on input "No" at bounding box center [340, 357] width 9 height 9
radio input "true"
click at [597, 443] on button "Save to Client Document Storage" at bounding box center [630, 435] width 180 height 29
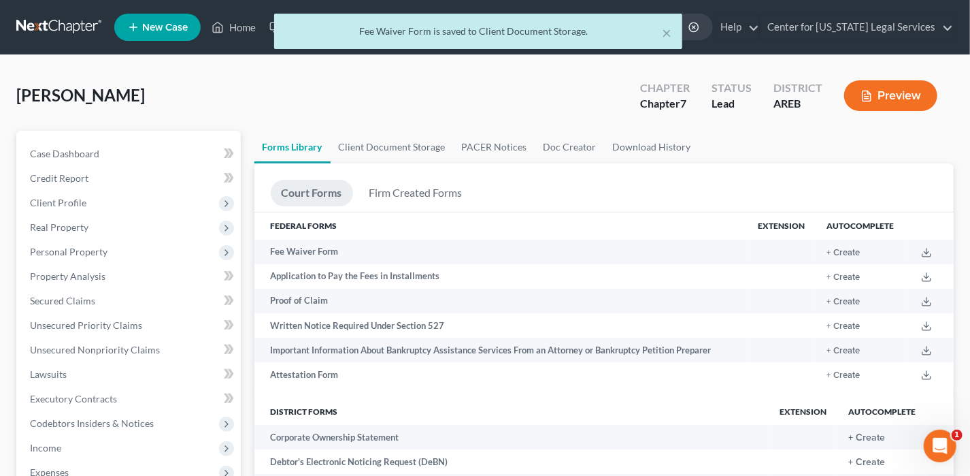
scroll to position [340, 0]
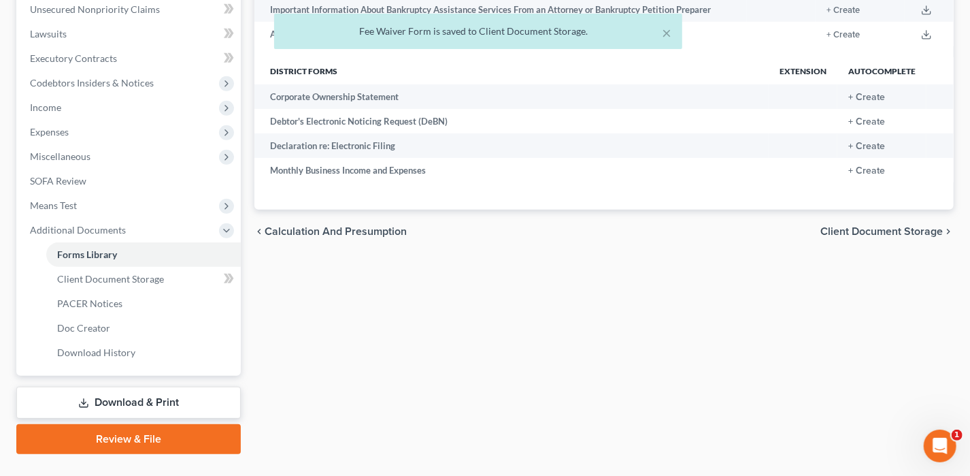
click at [140, 404] on link "Download & Print" at bounding box center [128, 403] width 225 height 32
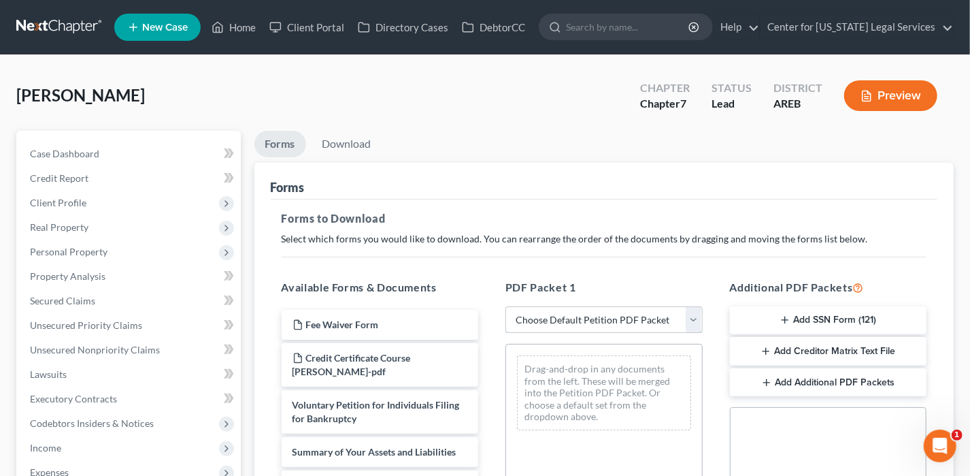
click at [562, 317] on select "Choose Default Petition PDF Packet Complete Bankruptcy Petition (all forms and …" at bounding box center [604, 319] width 197 height 27
select select "0"
click at [506, 306] on select "Choose Default Petition PDF Packet Complete Bankruptcy Petition (all forms and …" at bounding box center [604, 319] width 197 height 27
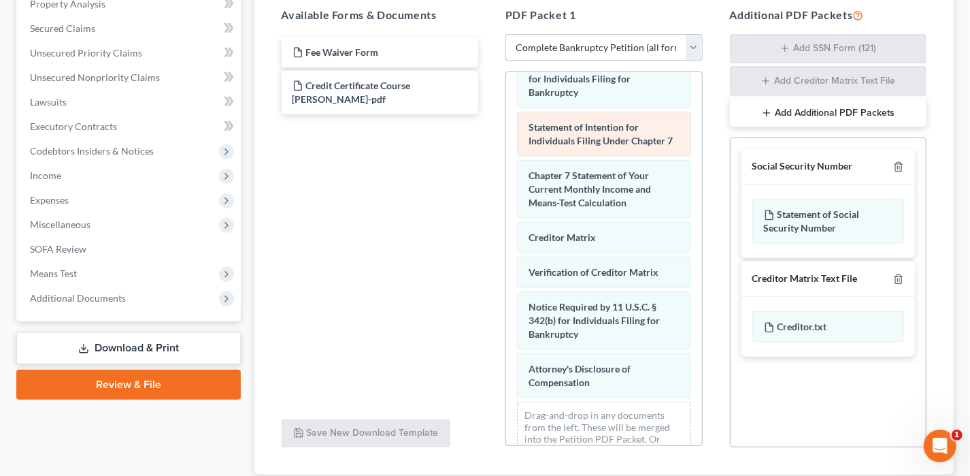
scroll to position [559, 0]
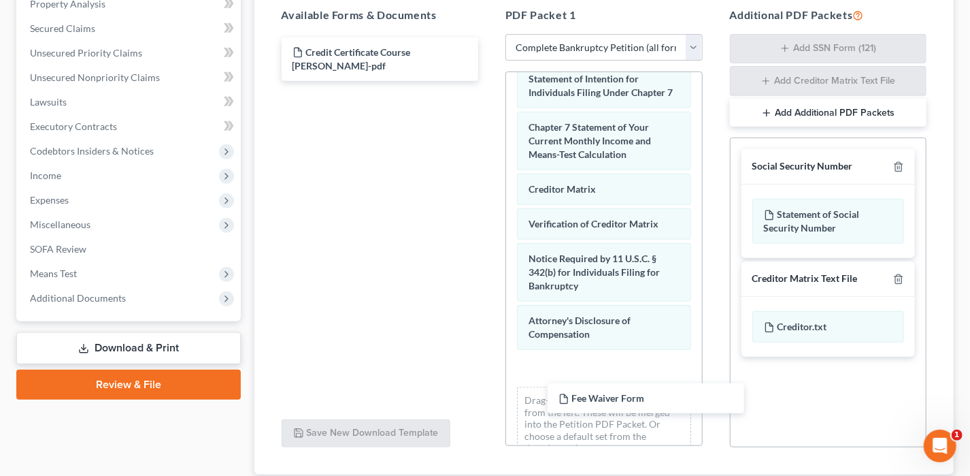
drag, startPoint x: 321, startPoint y: 42, endPoint x: 581, endPoint y: 372, distance: 419.6
click at [490, 81] on div "Fee Waiver Form Fee Waiver Form Credit Certificate Course [PERSON_NAME]-pdf" at bounding box center [380, 59] width 219 height 44
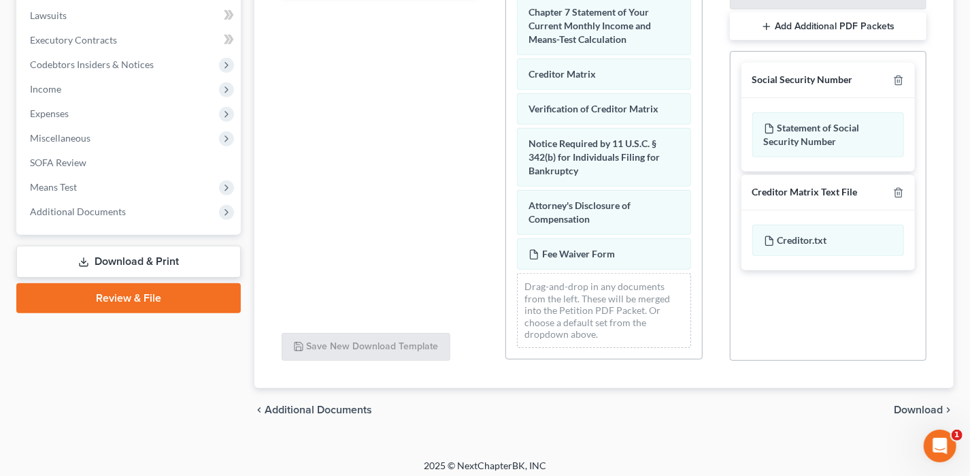
scroll to position [363, 0]
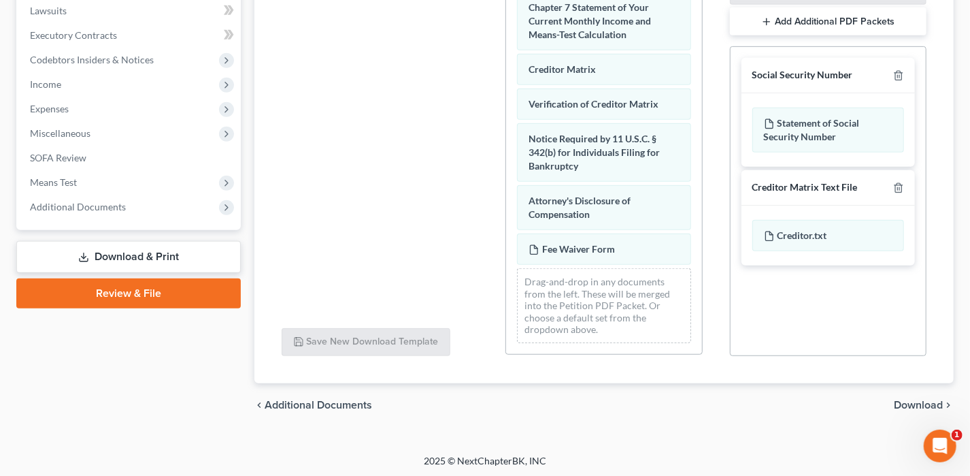
click at [910, 406] on span "Download" at bounding box center [918, 404] width 49 height 11
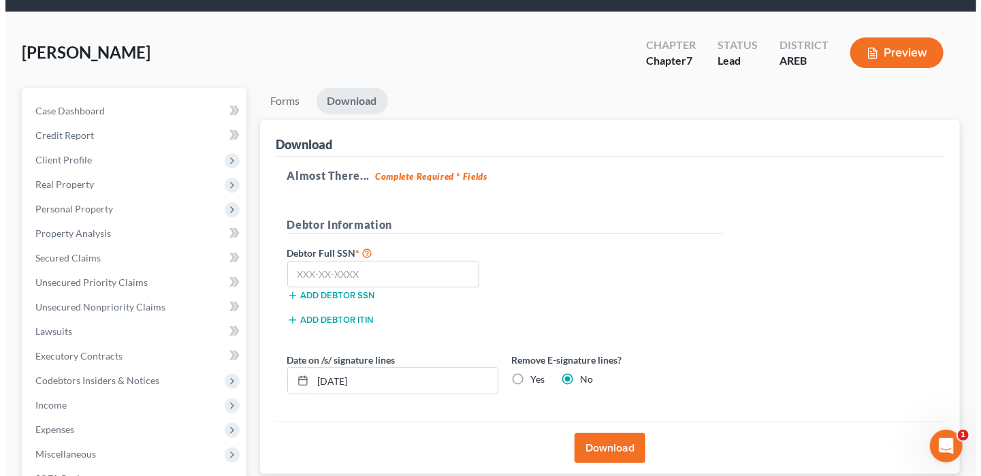
scroll to position [41, 0]
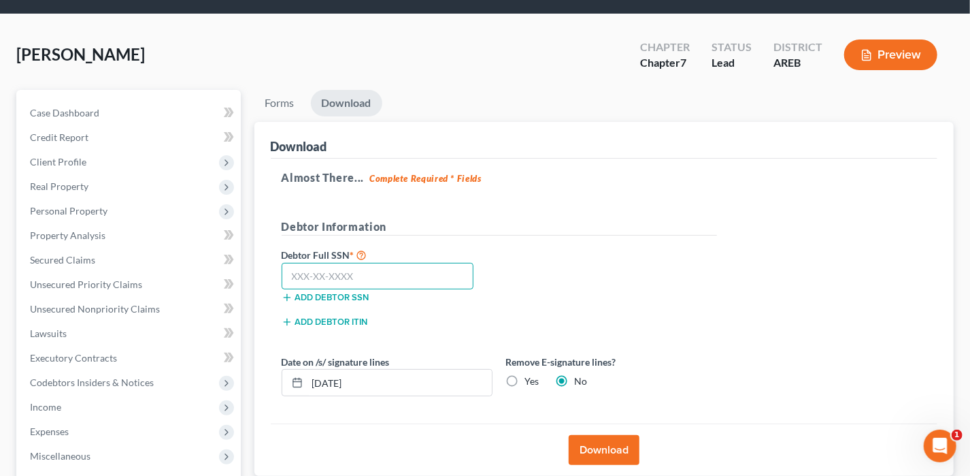
click at [302, 272] on input "text" at bounding box center [378, 276] width 193 height 27
type input "429-67-0184"
click at [336, 379] on input "[DATE]" at bounding box center [400, 383] width 184 height 26
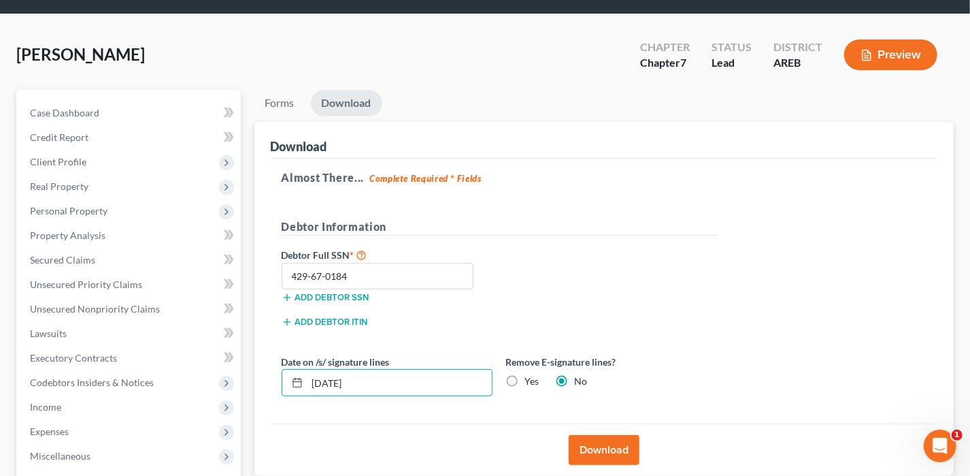
type input "[DATE]"
click at [625, 448] on button "Download" at bounding box center [604, 450] width 71 height 30
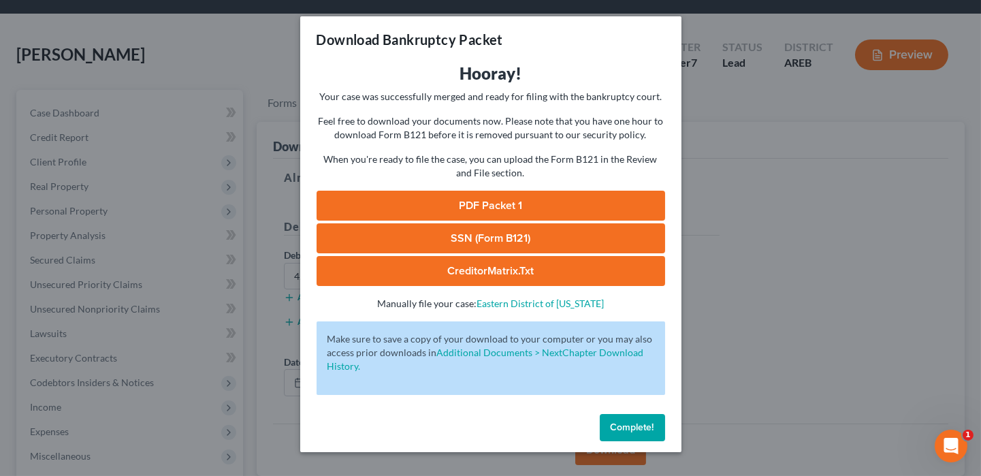
click at [548, 245] on link "SSN (Form B121)" at bounding box center [490, 238] width 348 height 30
click at [558, 195] on link "PDF Packet 1" at bounding box center [490, 206] width 348 height 30
